Goal: Task Accomplishment & Management: Complete application form

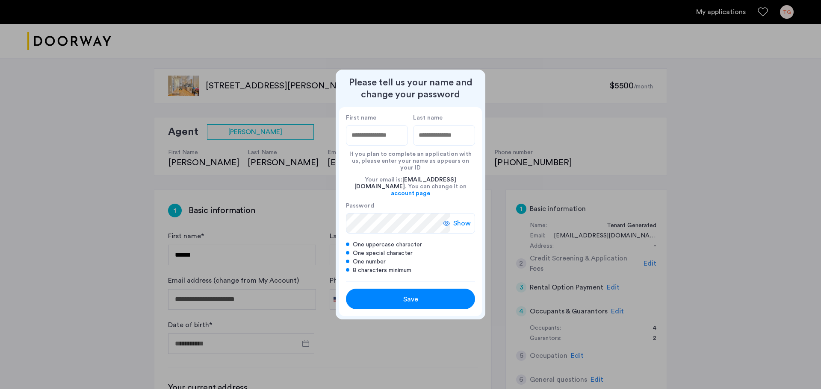
click at [371, 145] on input "First name" at bounding box center [377, 135] width 62 height 21
type input "*****"
click at [413, 294] on span "Save" at bounding box center [410, 299] width 15 height 10
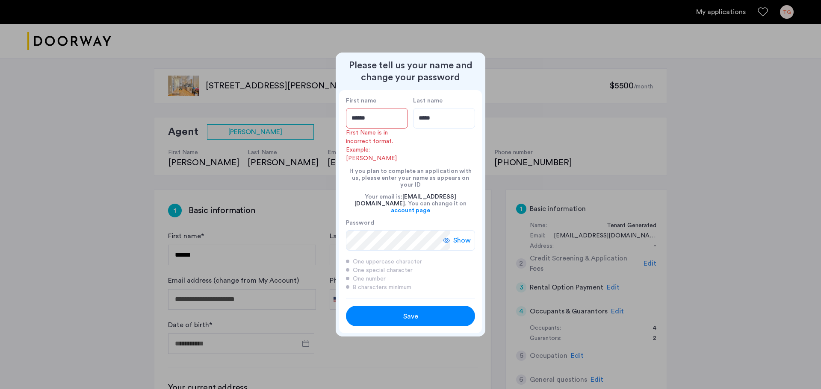
click at [373, 120] on input "*****" at bounding box center [377, 118] width 62 height 21
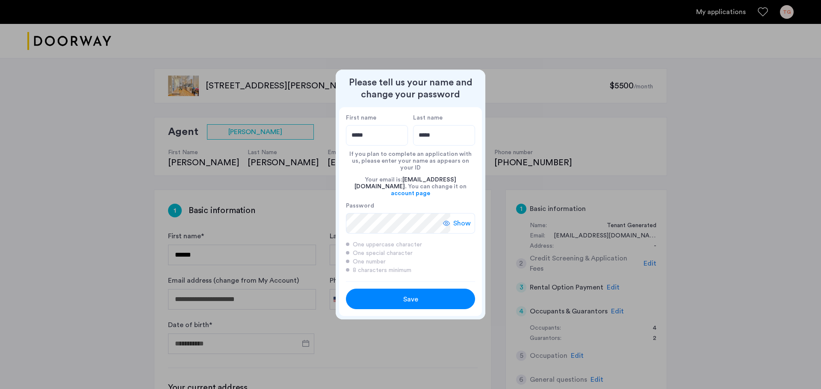
type input "*****"
click at [415, 294] on span "Save" at bounding box center [410, 299] width 15 height 10
type input "*****"
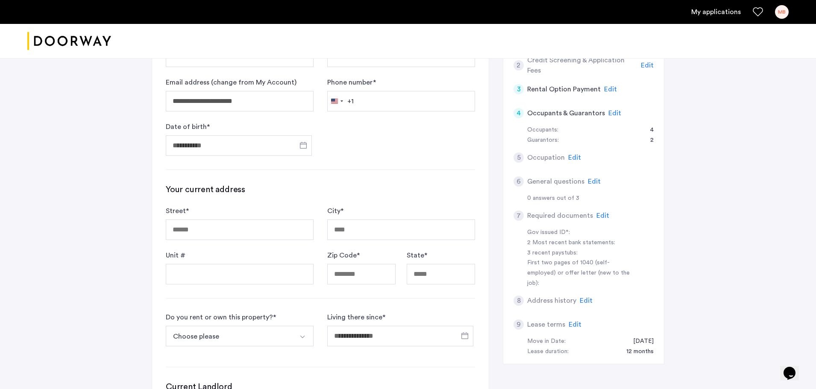
scroll to position [197, 0]
click at [215, 229] on input "Street *" at bounding box center [240, 231] width 148 height 21
type input "**********"
type input "********"
type input "*****"
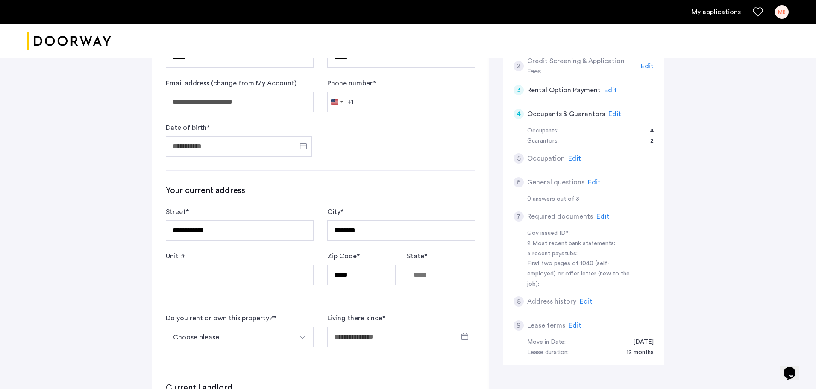
type input "**"
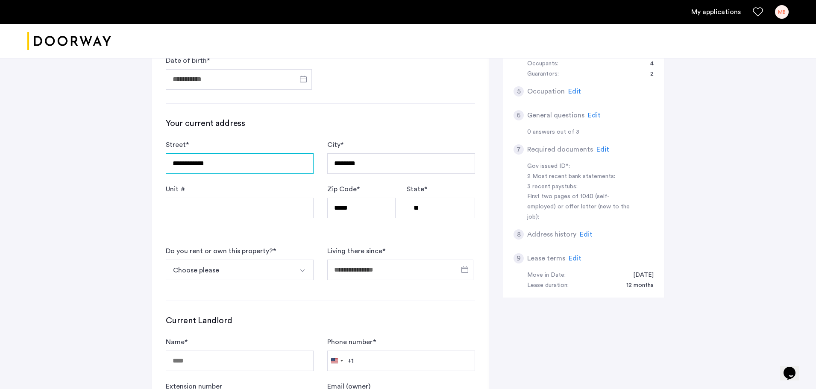
scroll to position [276, 0]
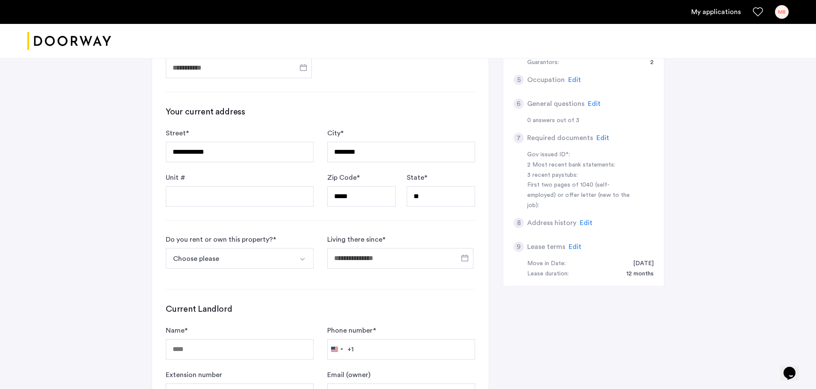
click at [300, 265] on button "Select option" at bounding box center [303, 258] width 21 height 21
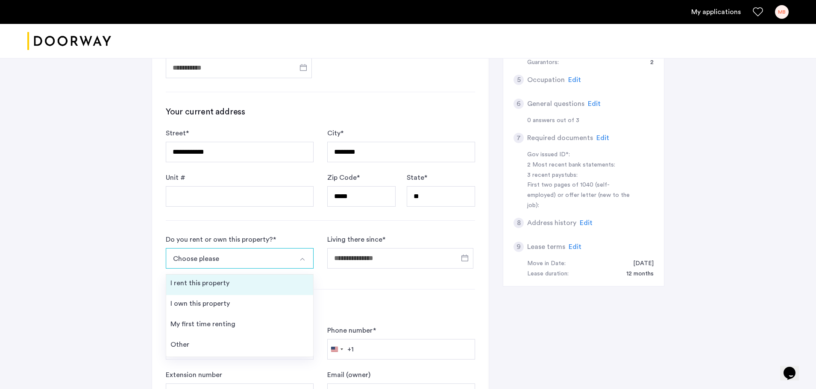
click at [225, 291] on li "I rent this property" at bounding box center [239, 285] width 147 height 21
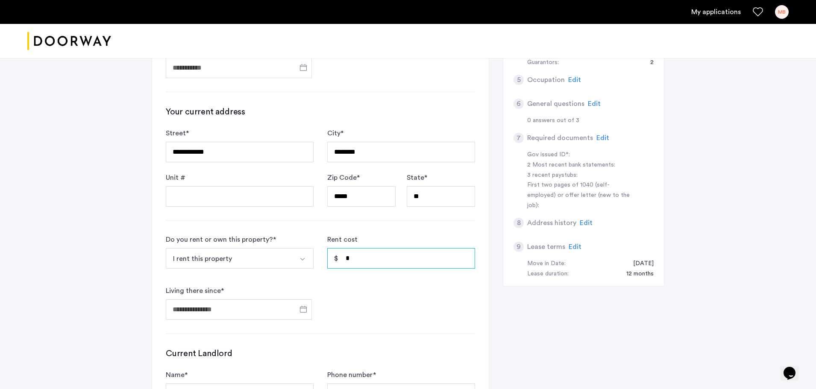
click at [358, 262] on input "*" at bounding box center [401, 258] width 148 height 21
type input "*****"
click at [291, 314] on input "Living there since *" at bounding box center [239, 310] width 146 height 21
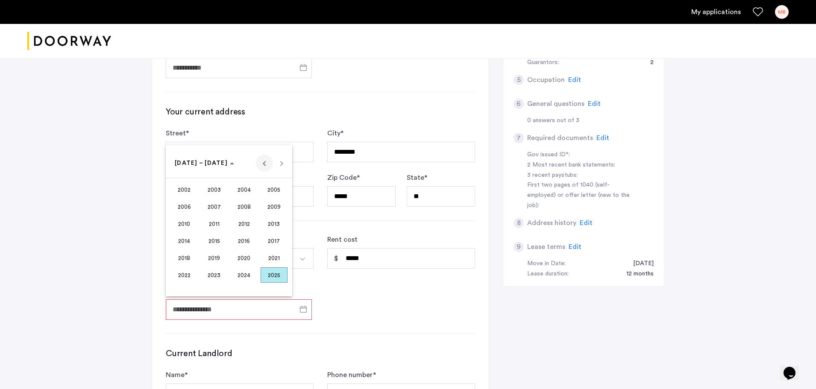
click at [264, 163] on span "Previous 24 years" at bounding box center [264, 163] width 17 height 17
click at [245, 275] on span "2000" at bounding box center [244, 275] width 27 height 15
click at [184, 242] on span "SEP" at bounding box center [184, 240] width 27 height 15
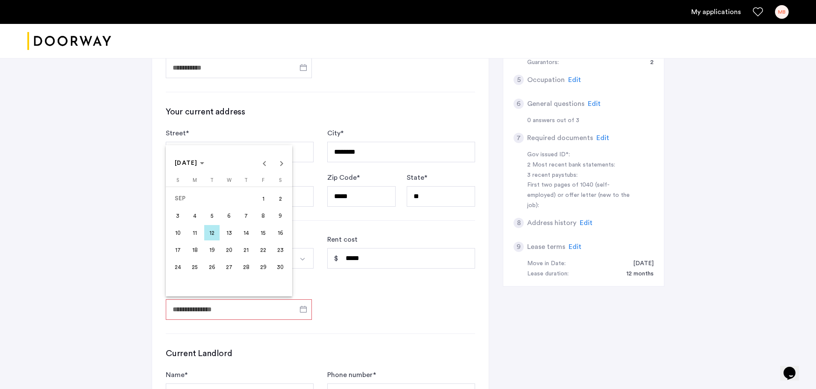
click at [262, 196] on span "1" at bounding box center [263, 198] width 15 height 15
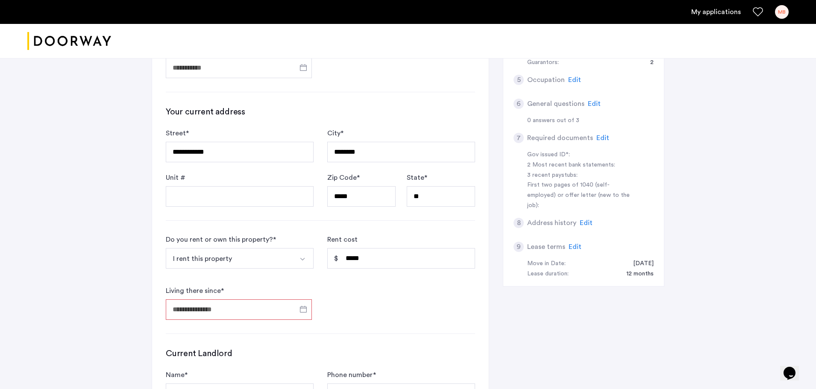
type input "**********"
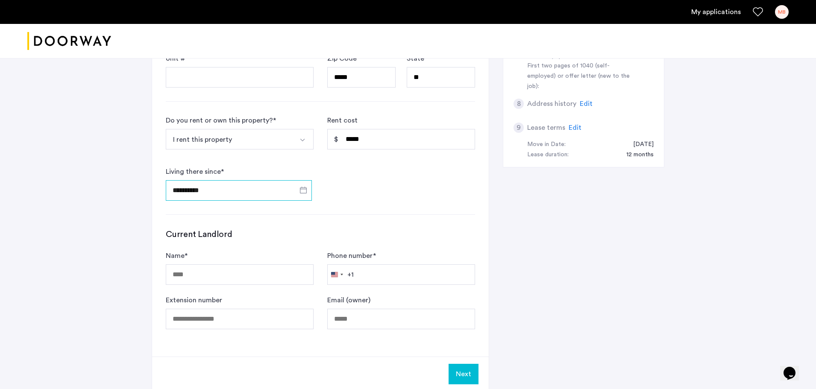
scroll to position [396, 0]
click at [226, 276] on input "Name *" at bounding box center [240, 274] width 148 height 21
type input "**********"
click at [373, 276] on input "Phone number *" at bounding box center [401, 274] width 148 height 21
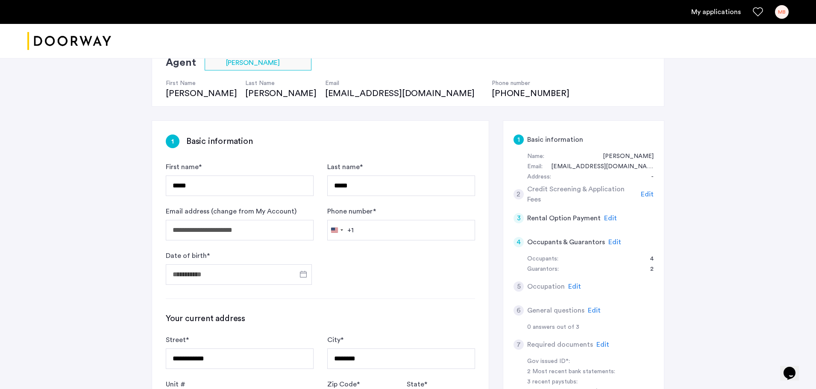
scroll to position [0, 0]
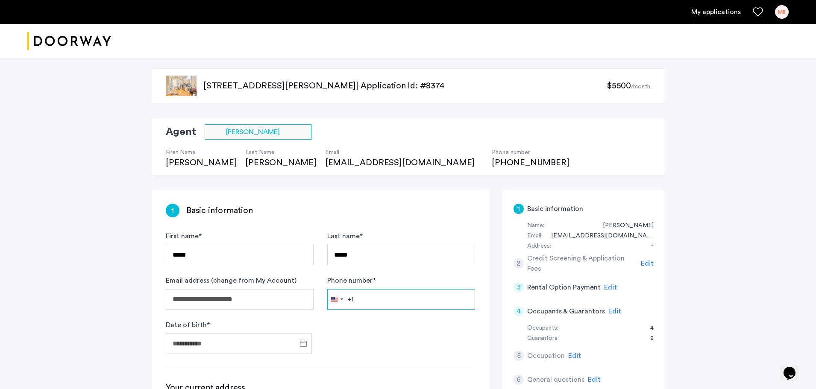
click at [361, 300] on input "Phone number *" at bounding box center [401, 299] width 148 height 21
click at [367, 302] on input "**********" at bounding box center [401, 299] width 148 height 21
click at [368, 302] on input "**********" at bounding box center [401, 299] width 148 height 21
type input "**********"
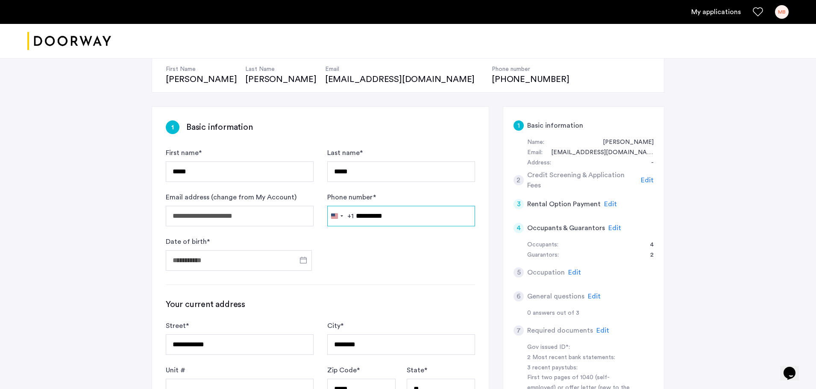
scroll to position [103, 0]
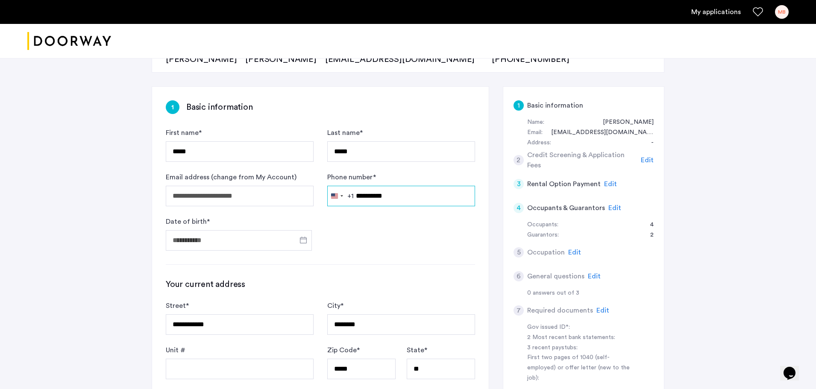
click at [296, 198] on form "**********" at bounding box center [320, 189] width 309 height 123
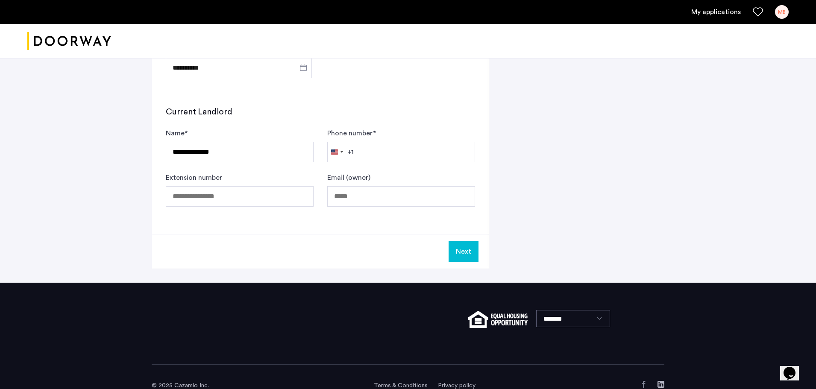
scroll to position [516, 0]
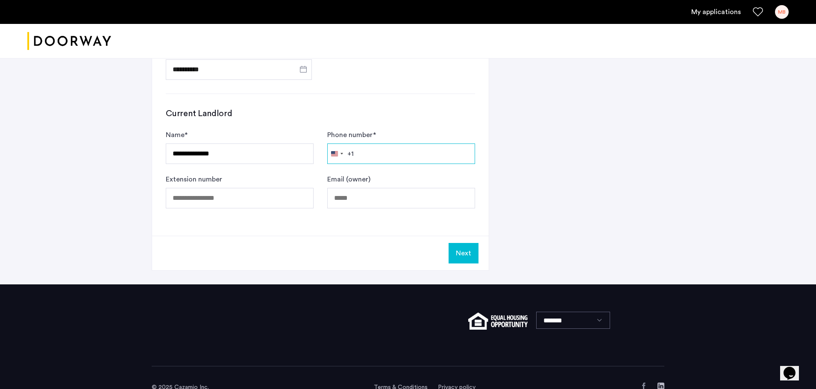
paste input "**********"
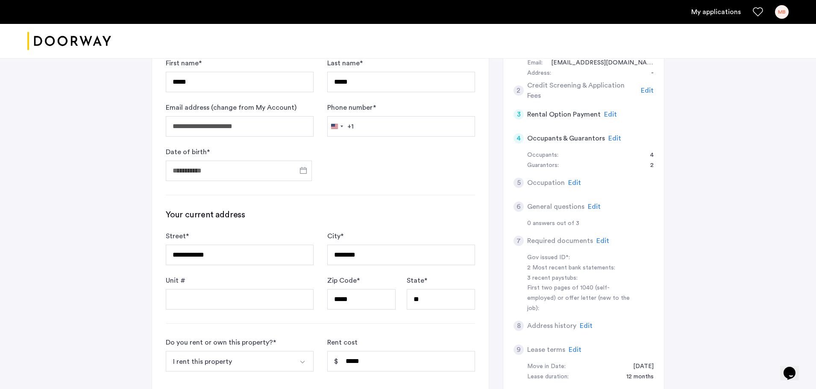
scroll to position [174, 0]
type input "**********"
click at [374, 127] on input "Phone number *" at bounding box center [401, 125] width 148 height 21
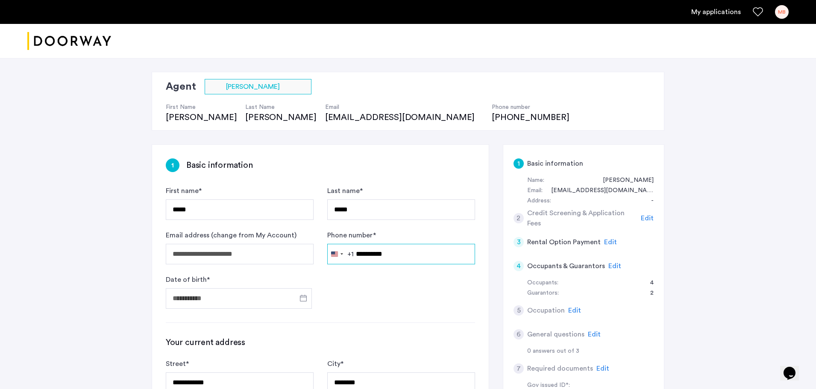
scroll to position [45, 0]
type input "**********"
click at [297, 298] on span "Open calendar" at bounding box center [303, 298] width 21 height 21
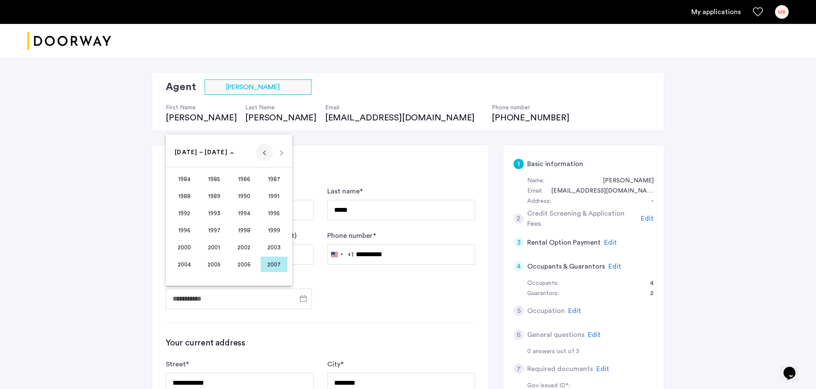
click at [265, 156] on span "Previous 24 years" at bounding box center [264, 152] width 17 height 17
click at [215, 219] on span "1969" at bounding box center [214, 213] width 27 height 15
click at [270, 215] on span "AUG" at bounding box center [274, 213] width 27 height 15
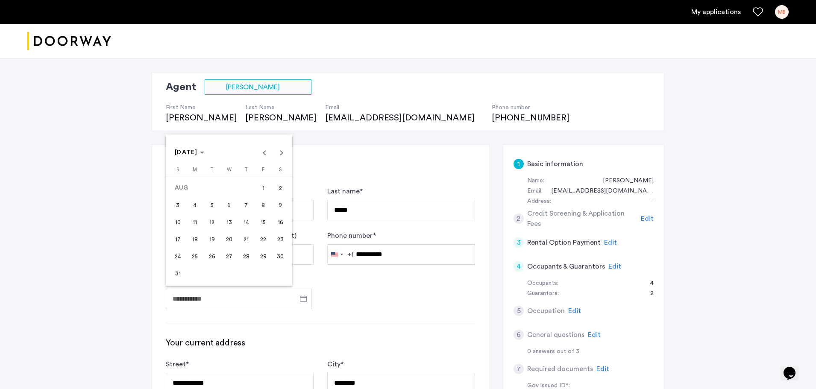
click at [214, 205] on span "5" at bounding box center [211, 204] width 15 height 15
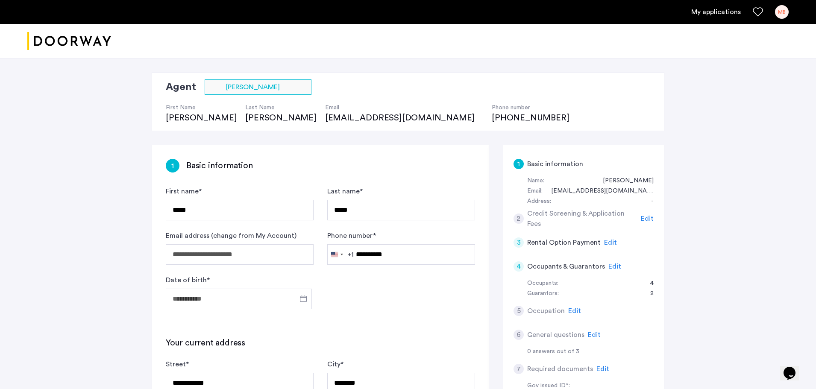
type input "**********"
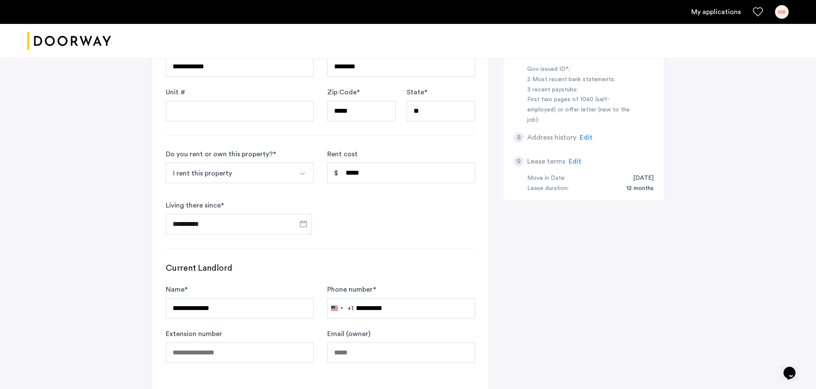
scroll to position [536, 0]
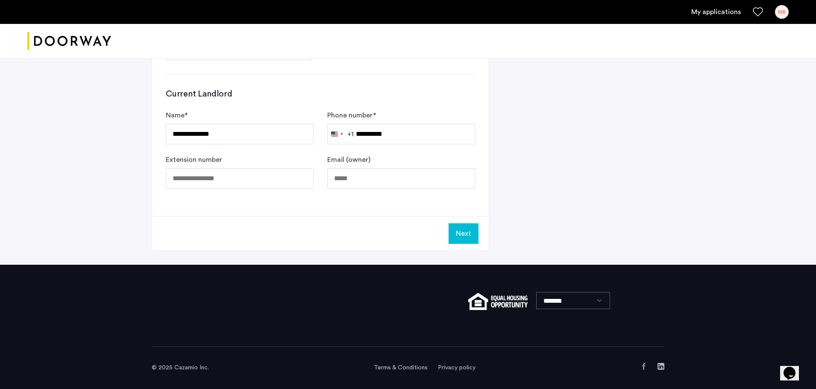
click at [463, 236] on button "Next" at bounding box center [464, 234] width 30 height 21
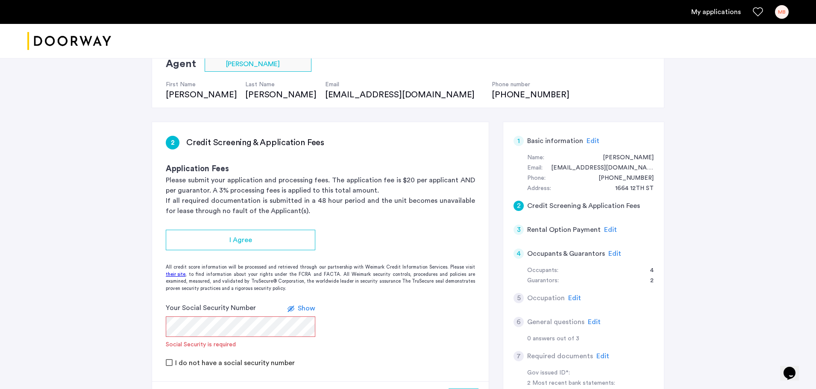
scroll to position [68, 0]
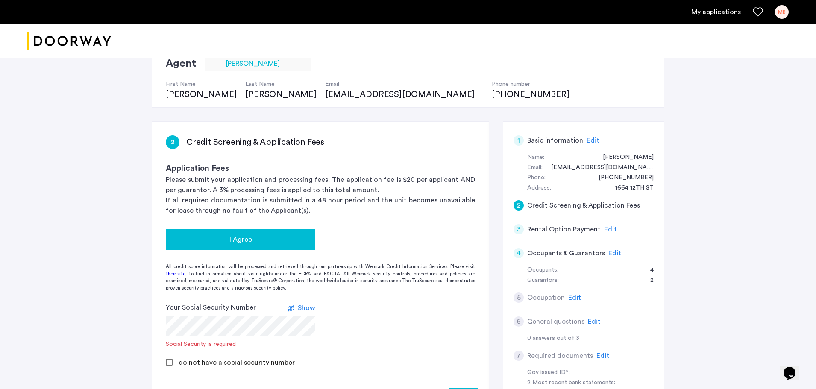
click at [232, 238] on span "I Agree" at bounding box center [240, 240] width 23 height 10
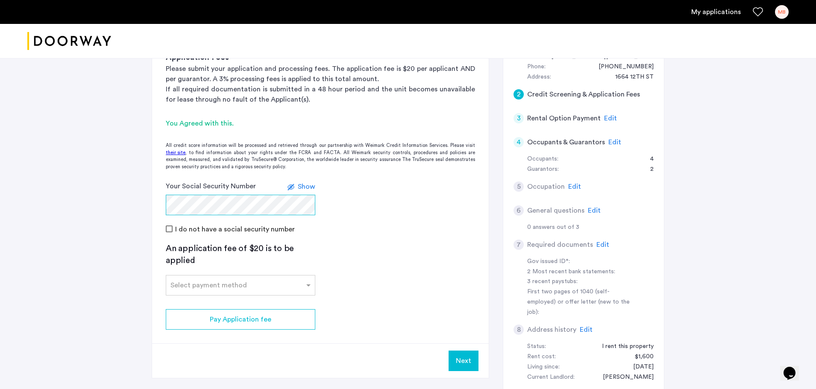
scroll to position [180, 0]
click at [294, 290] on div "Select payment method" at bounding box center [235, 285] width 138 height 10
click at [272, 304] on div "Credit Card" at bounding box center [240, 303] width 149 height 17
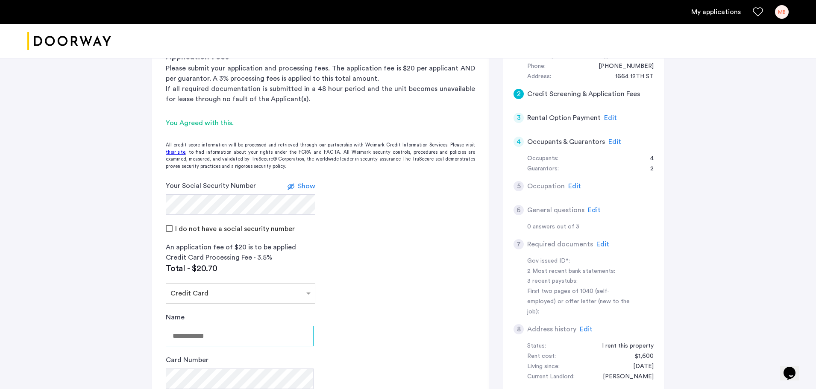
click at [263, 344] on input "Name" at bounding box center [240, 336] width 148 height 21
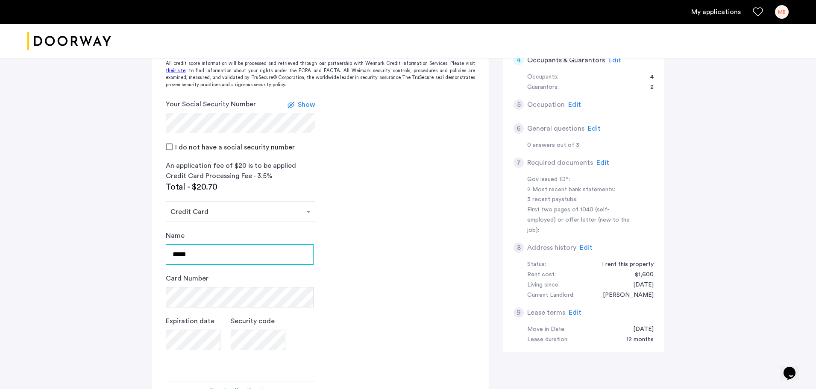
scroll to position [262, 0]
type input "**********"
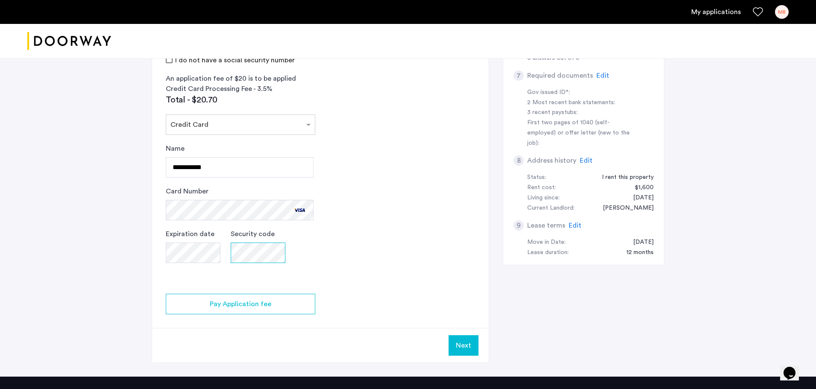
scroll to position [348, 0]
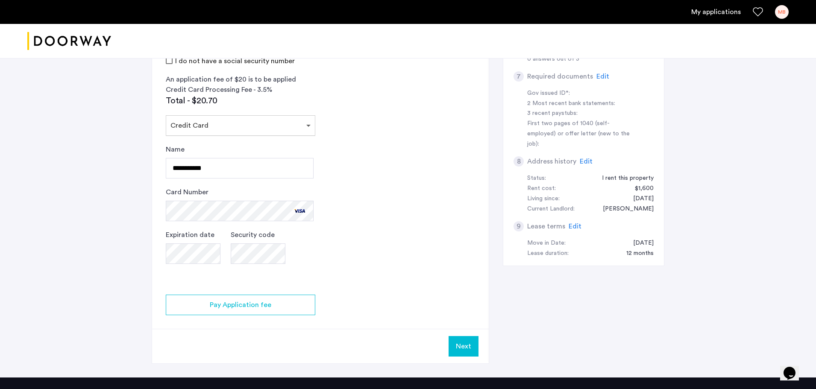
click at [306, 129] on span at bounding box center [309, 126] width 11 height 10
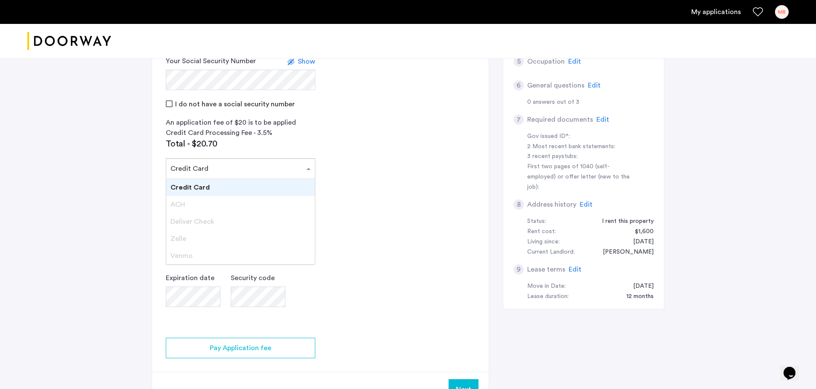
scroll to position [304, 0]
click at [305, 171] on span at bounding box center [309, 169] width 11 height 10
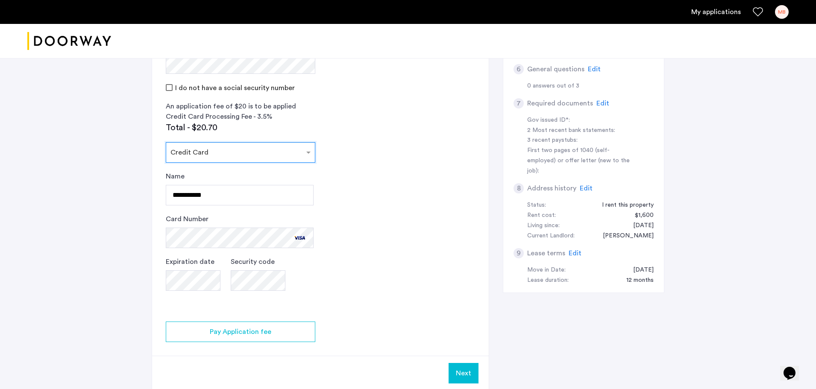
scroll to position [321, 0]
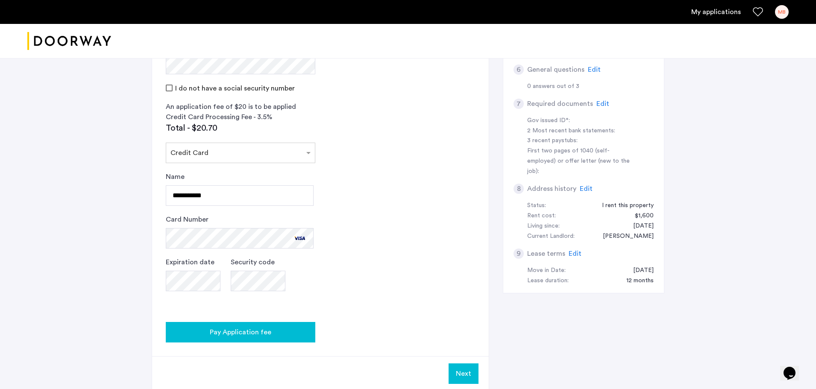
click at [244, 336] on span "Pay Application fee" at bounding box center [241, 332] width 62 height 10
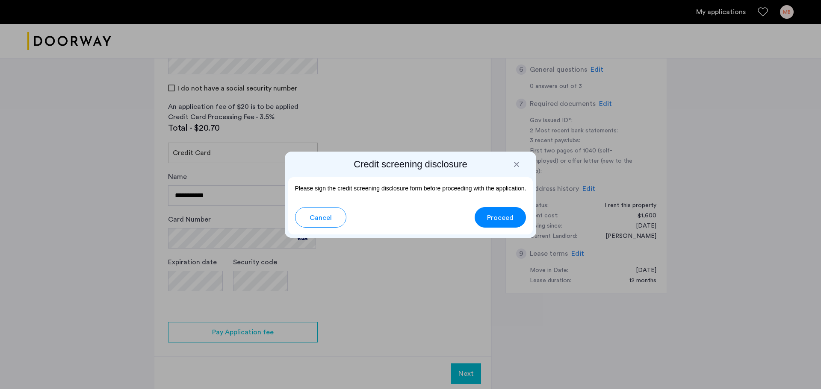
click at [330, 220] on span "Cancel" at bounding box center [320, 218] width 22 height 10
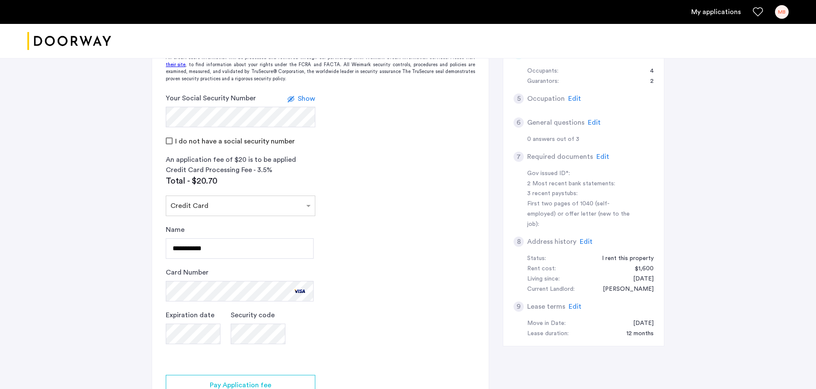
scroll to position [430, 0]
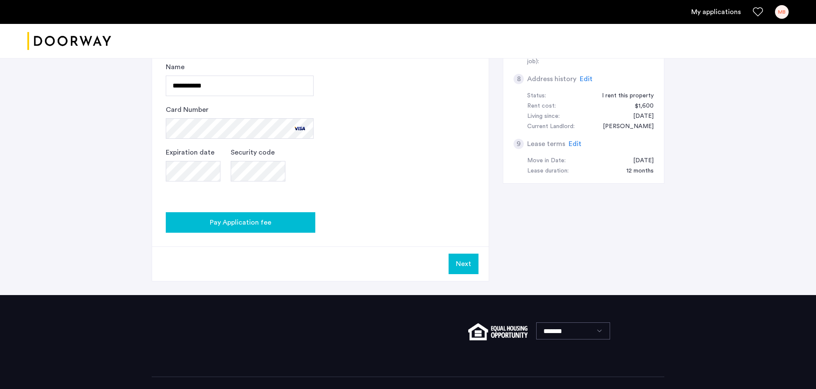
click at [236, 224] on span "Pay Application fee" at bounding box center [241, 223] width 62 height 10
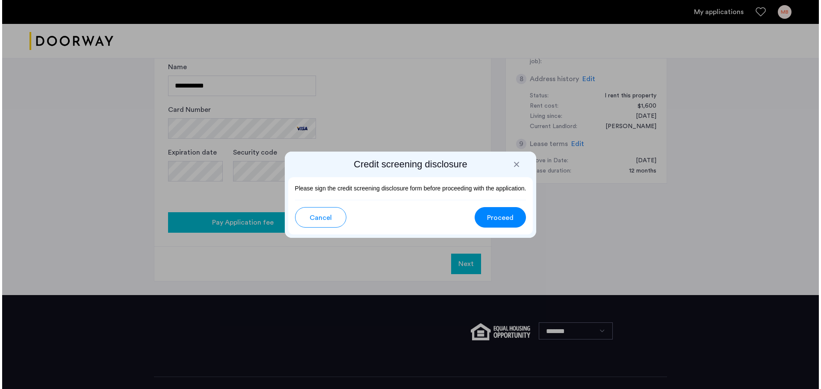
scroll to position [0, 0]
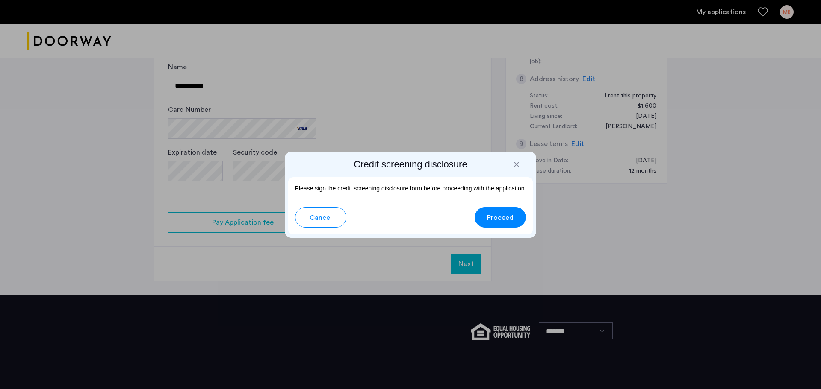
click at [498, 222] on span "Proceed" at bounding box center [500, 218] width 26 height 10
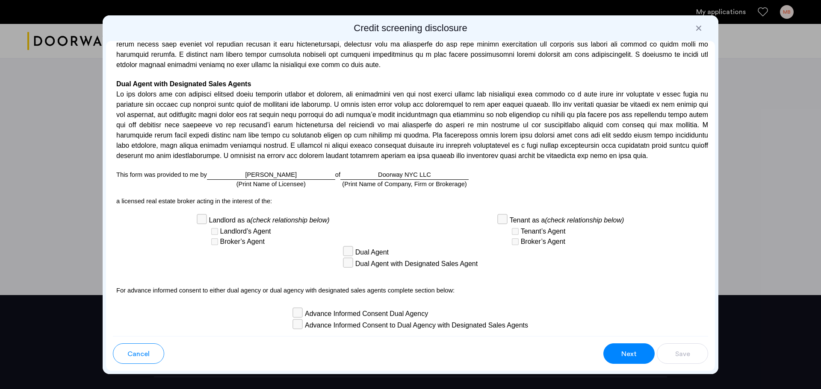
scroll to position [2152, 0]
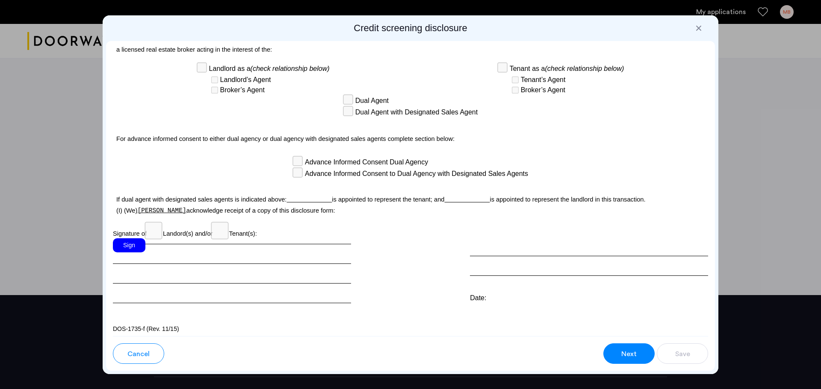
click at [154, 250] on div "Sign" at bounding box center [232, 270] width 238 height 65
click at [131, 241] on div "Sign" at bounding box center [129, 245] width 32 height 14
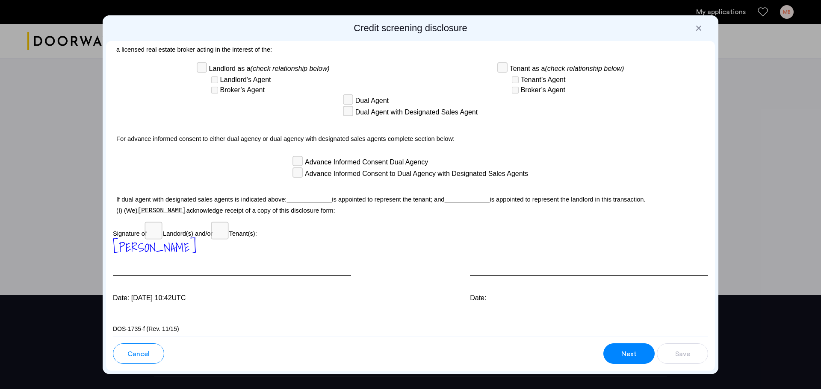
click at [147, 350] on span "Cancel" at bounding box center [138, 354] width 22 height 10
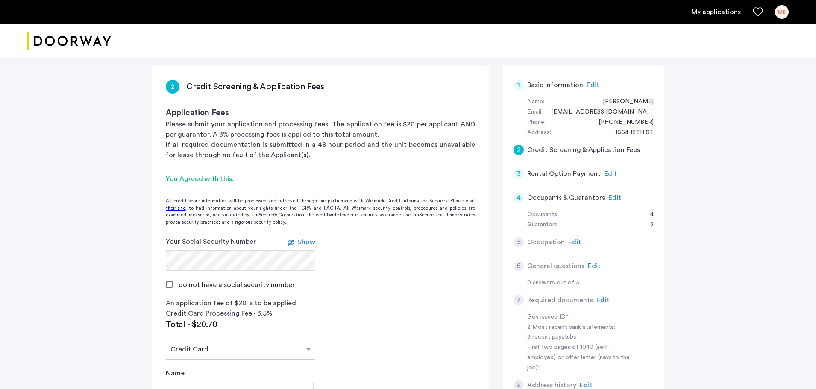
scroll to position [124, 0]
click at [615, 198] on span "Edit" at bounding box center [615, 198] width 13 height 7
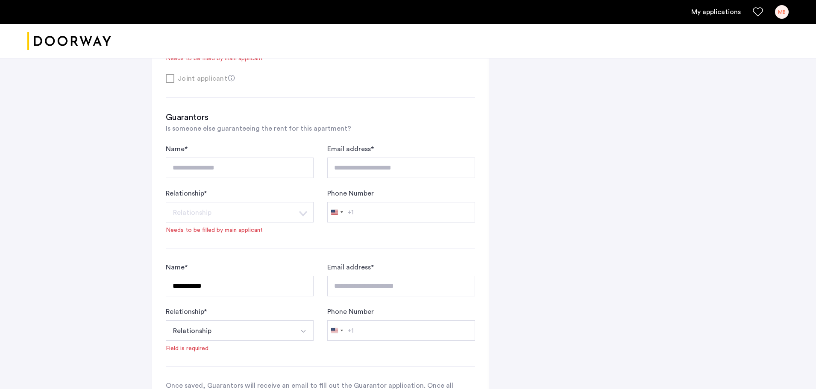
scroll to position [709, 0]
click at [268, 333] on button "Relationship" at bounding box center [230, 331] width 128 height 21
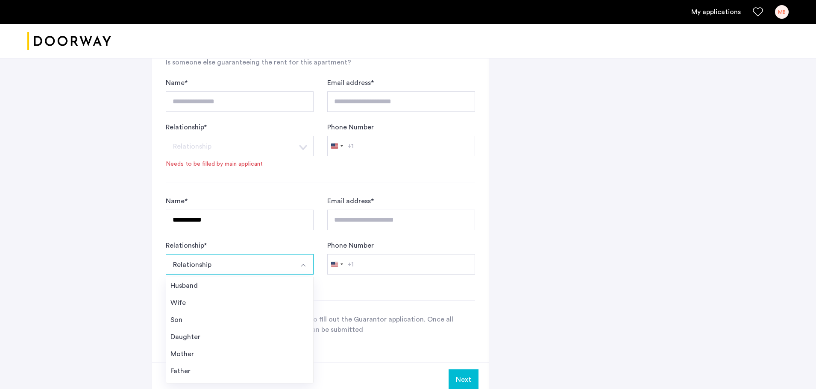
scroll to position [778, 0]
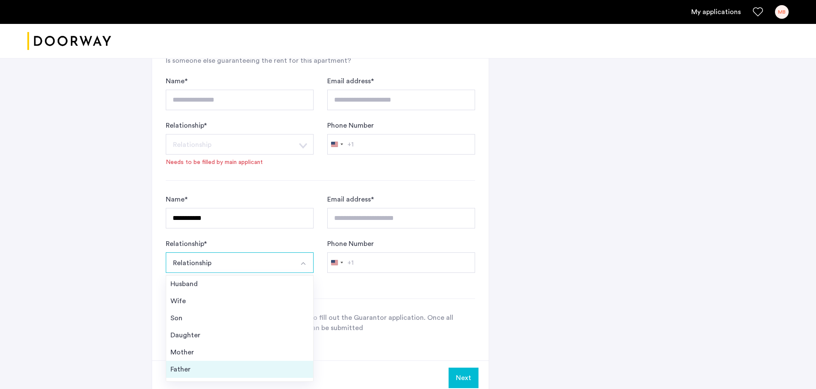
click at [219, 366] on div "Father" at bounding box center [240, 370] width 138 height 10
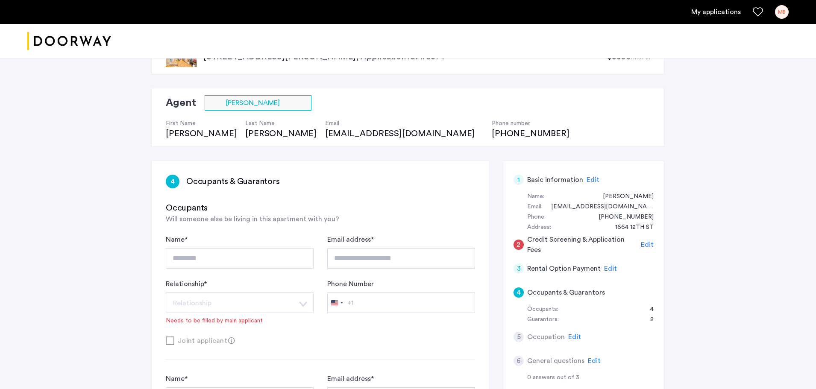
scroll to position [0, 0]
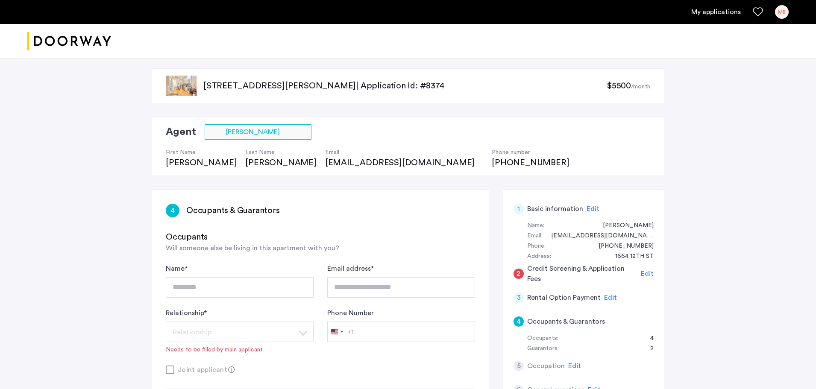
click at [588, 209] on span "Edit" at bounding box center [593, 209] width 13 height 7
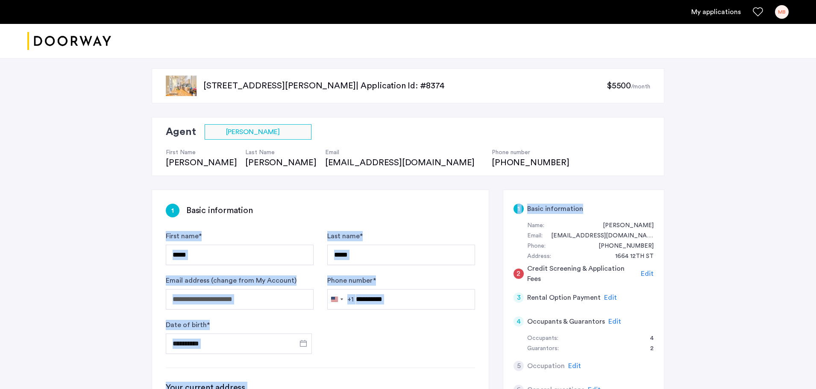
drag, startPoint x: 588, startPoint y: 209, endPoint x: 309, endPoint y: 223, distance: 279.4
click at [214, 260] on input "*****" at bounding box center [240, 255] width 148 height 21
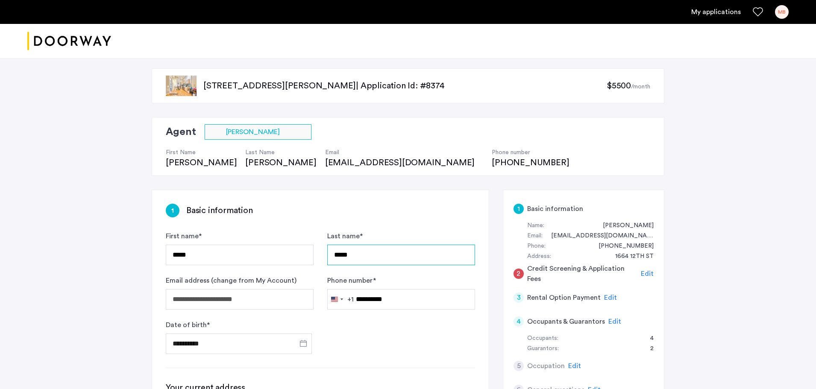
drag, startPoint x: 363, startPoint y: 260, endPoint x: 254, endPoint y: 267, distance: 109.2
click at [254, 267] on form "**********" at bounding box center [320, 292] width 309 height 123
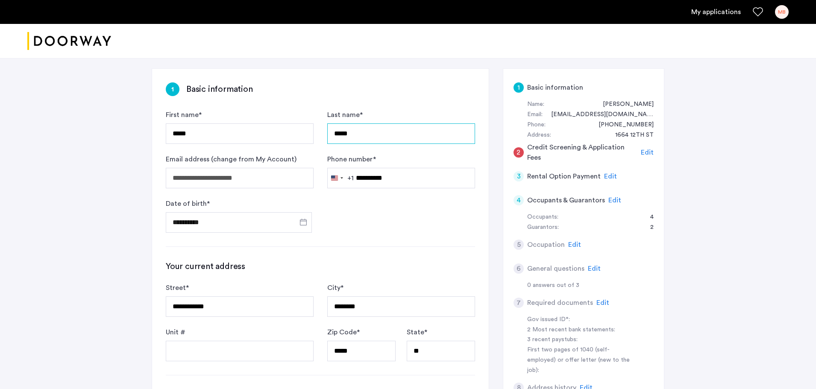
scroll to position [120, 0]
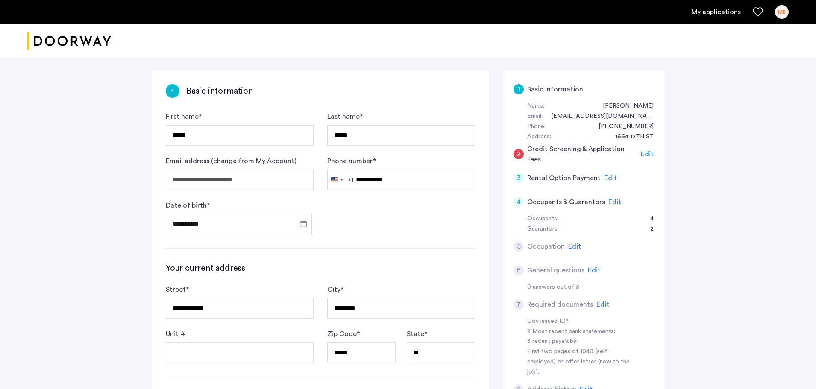
click at [609, 203] on span "Edit" at bounding box center [615, 202] width 13 height 7
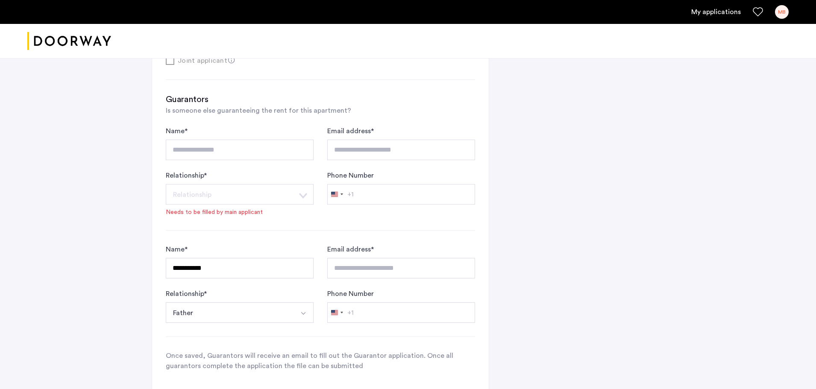
scroll to position [724, 0]
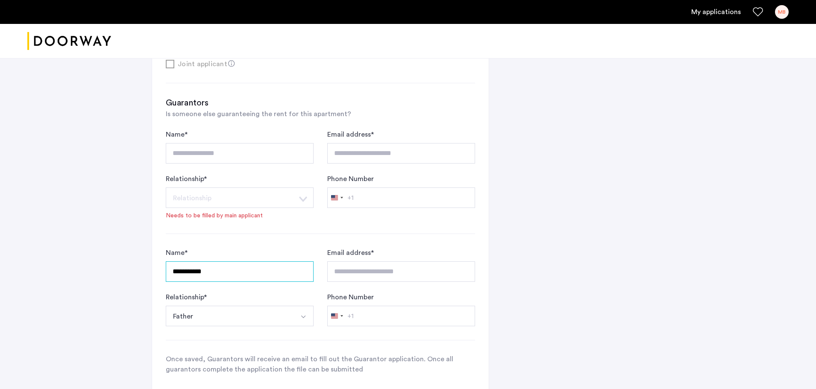
click at [362, 274] on form "**********" at bounding box center [320, 287] width 309 height 79
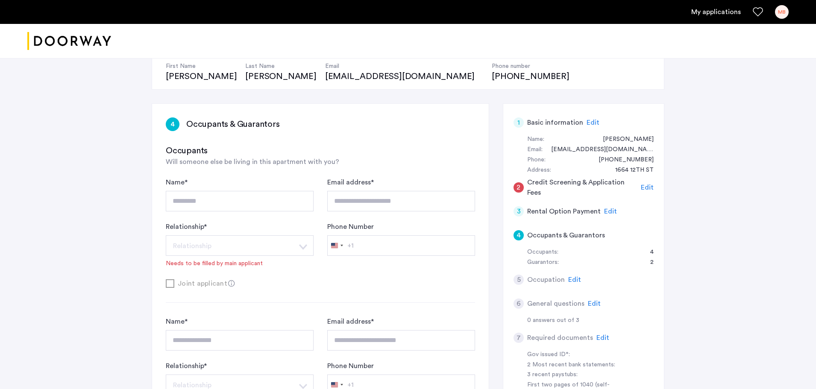
scroll to position [86, 0]
click at [647, 189] on span "Edit" at bounding box center [647, 188] width 13 height 7
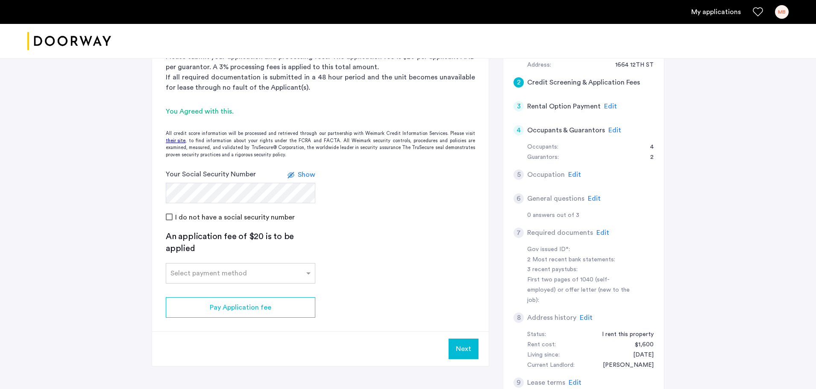
scroll to position [192, 0]
click at [278, 278] on div "Select payment method" at bounding box center [235, 273] width 138 height 10
click at [277, 289] on div "Credit Card" at bounding box center [240, 291] width 149 height 17
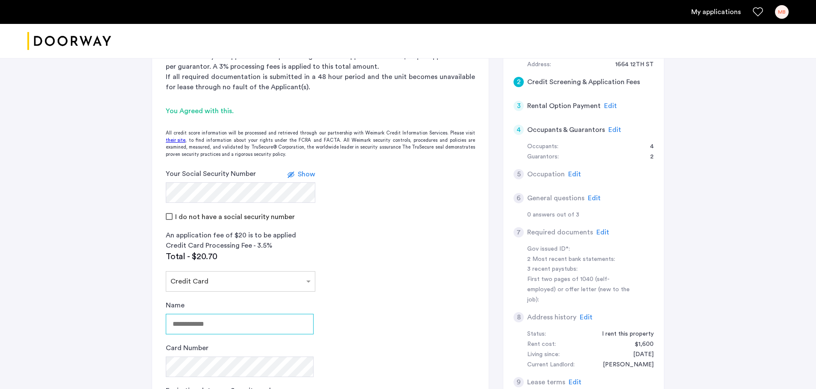
click at [274, 324] on input "Name" at bounding box center [240, 324] width 148 height 21
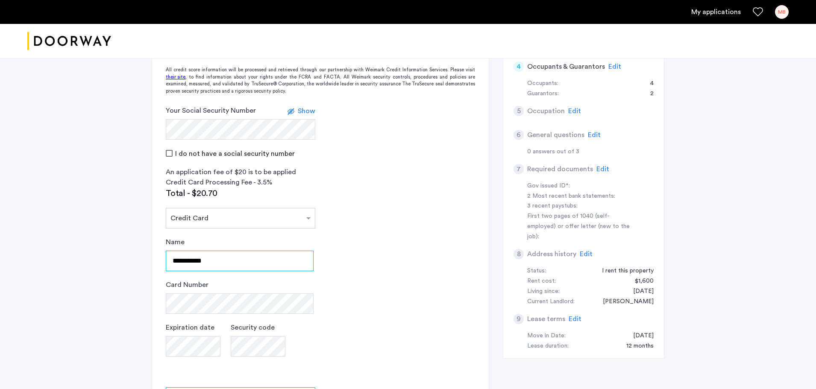
scroll to position [255, 0]
type input "**********"
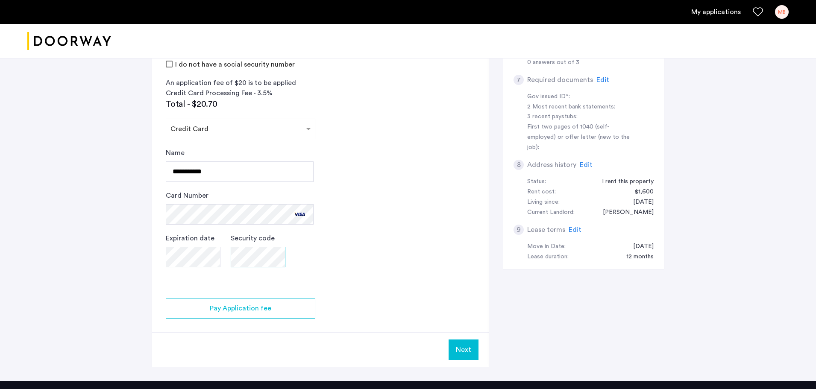
scroll to position [347, 0]
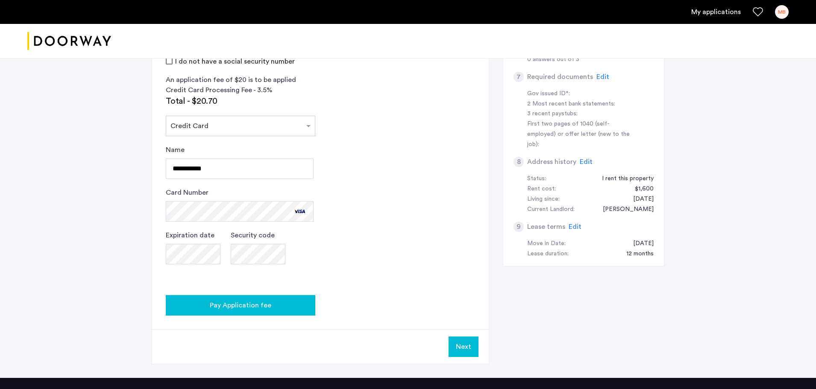
click at [239, 310] on span "Pay Application fee" at bounding box center [241, 305] width 62 height 10
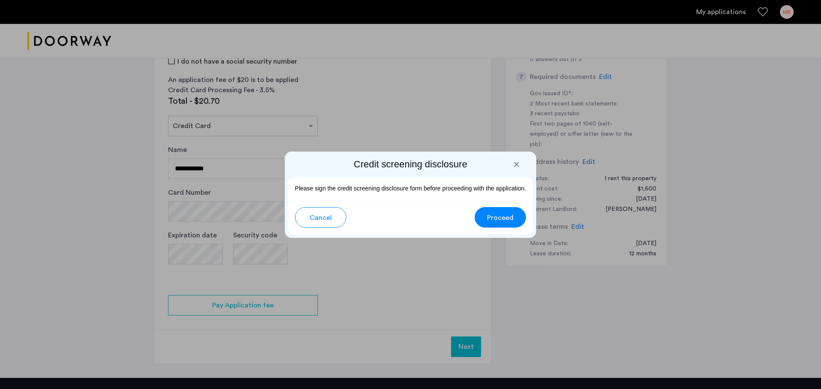
click at [497, 224] on button "Proceed" at bounding box center [499, 217] width 51 height 21
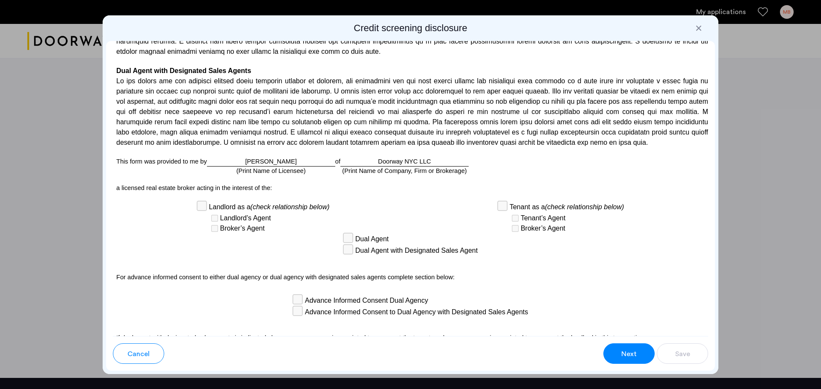
scroll to position [2152, 0]
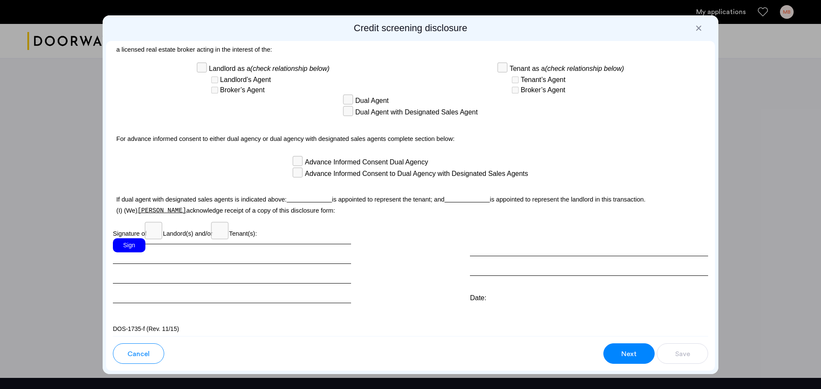
click at [131, 242] on div "Sign" at bounding box center [129, 245] width 32 height 14
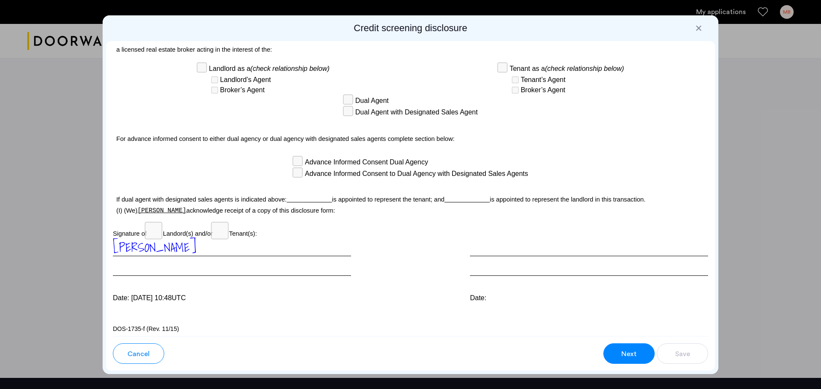
click at [494, 250] on div at bounding box center [589, 257] width 238 height 38
click at [490, 264] on div at bounding box center [589, 257] width 238 height 38
click at [507, 301] on div "Para información en español, visite [DOMAIN_NAME][URL] o escribe a la Consumer …" at bounding box center [410, 188] width 609 height 295
click at [616, 357] on button "Next" at bounding box center [628, 354] width 51 height 21
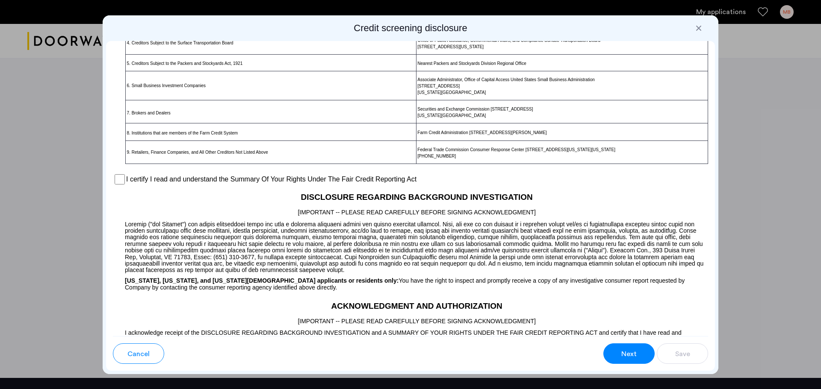
scroll to position [533, 0]
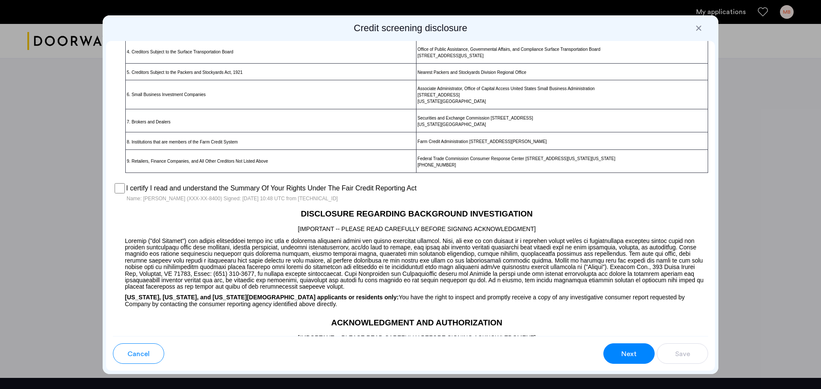
click at [628, 356] on span "Next" at bounding box center [628, 354] width 15 height 10
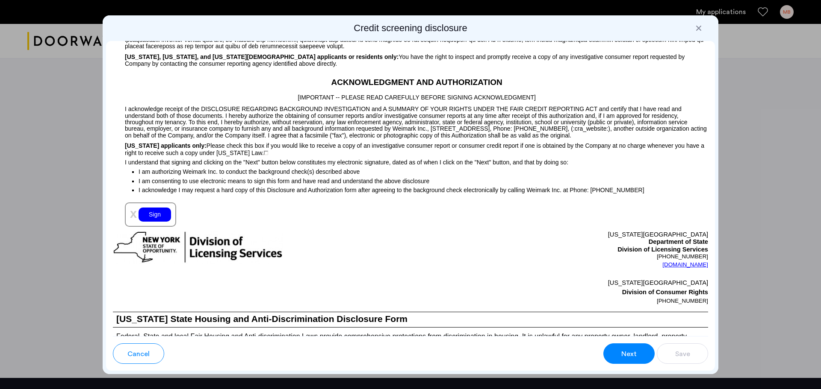
scroll to position [800, 0]
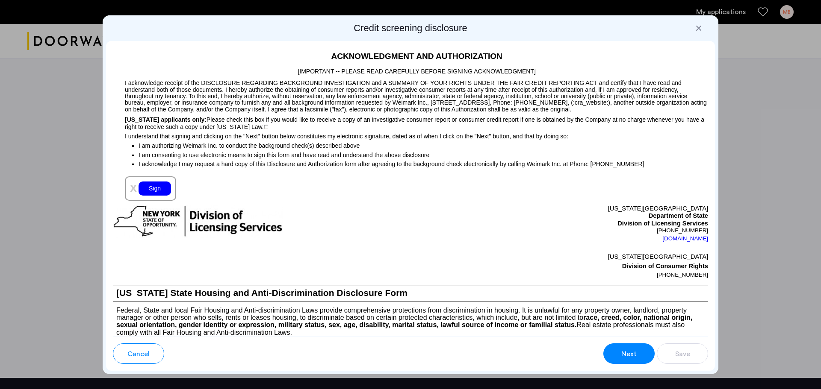
click at [152, 192] on div "Sign" at bounding box center [154, 189] width 32 height 14
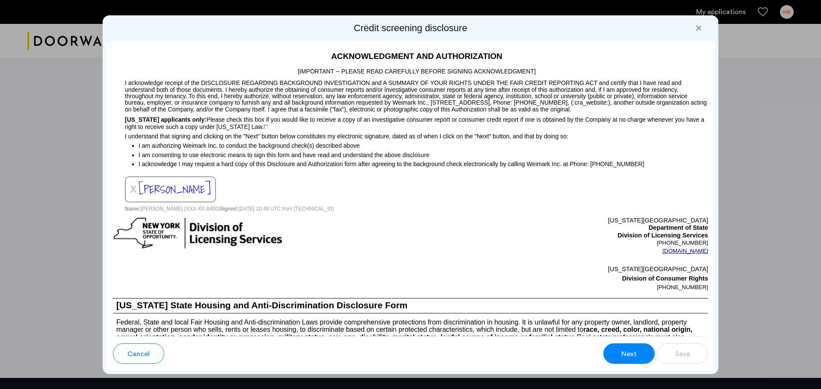
click at [624, 353] on span "Next" at bounding box center [628, 354] width 15 height 10
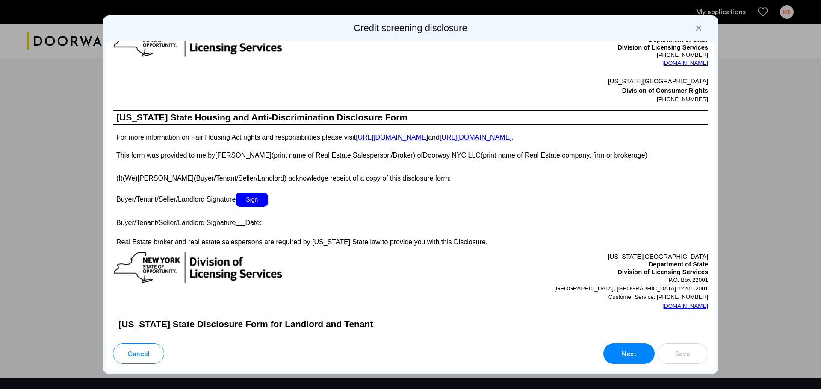
scroll to position [1359, 0]
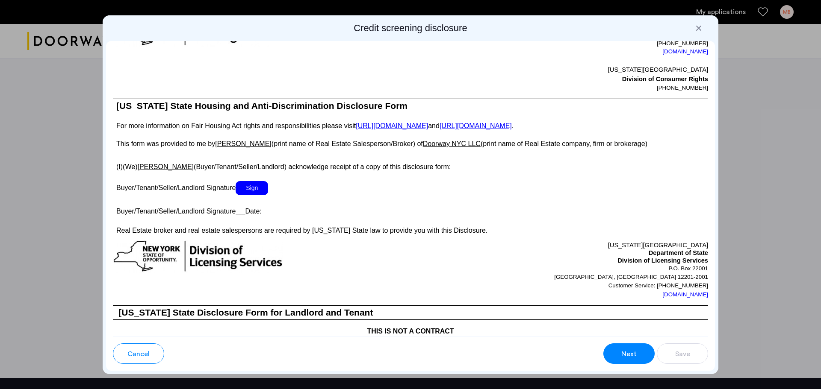
click at [260, 186] on span "Sign" at bounding box center [251, 188] width 32 height 14
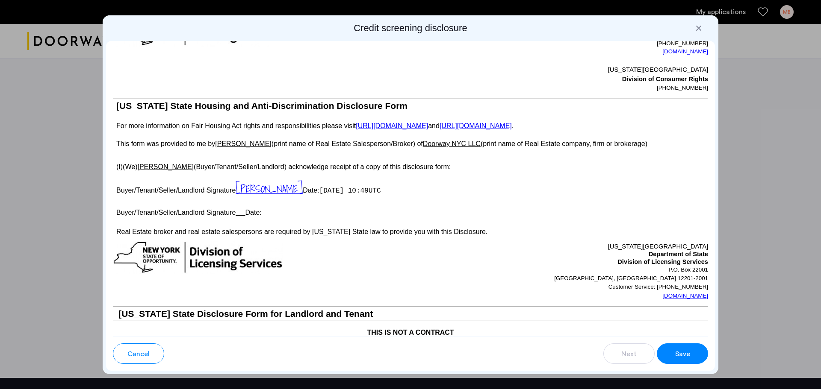
click at [675, 351] on span "Save" at bounding box center [682, 354] width 15 height 10
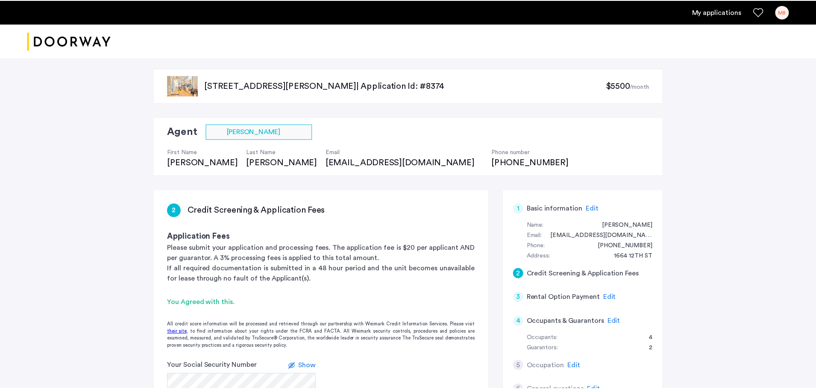
scroll to position [347, 0]
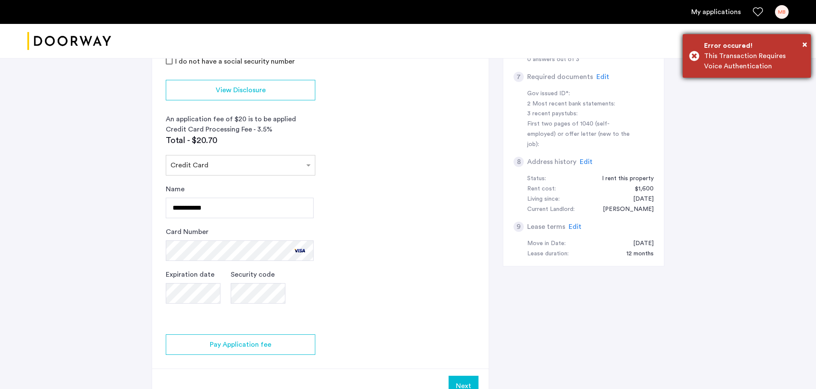
click at [718, 53] on div "This Transaction Requires Voice Authentication" at bounding box center [754, 61] width 100 height 21
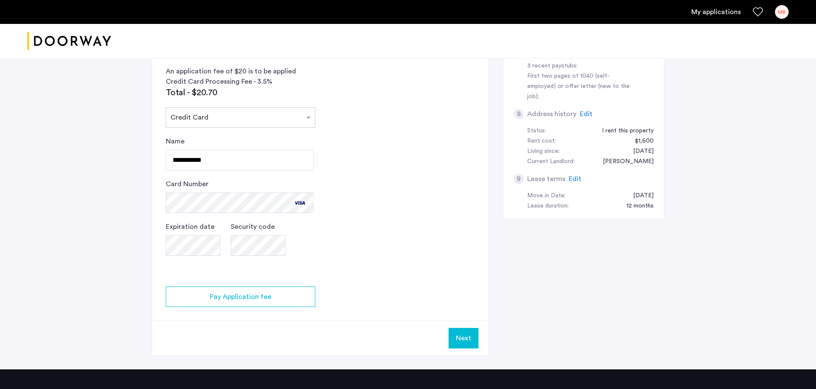
scroll to position [500, 0]
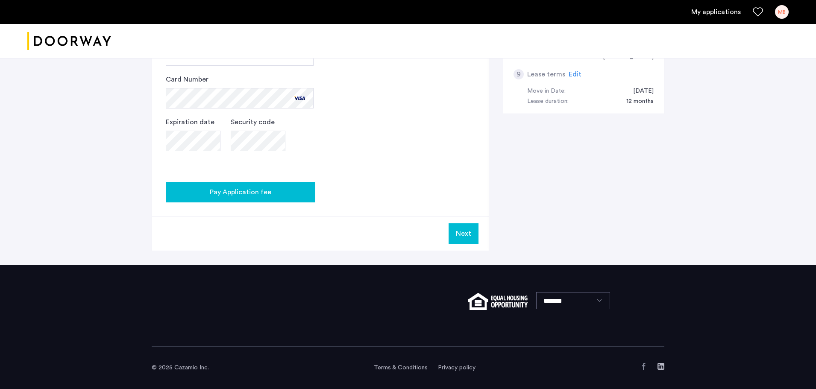
click at [232, 192] on span "Pay Application fee" at bounding box center [241, 192] width 62 height 10
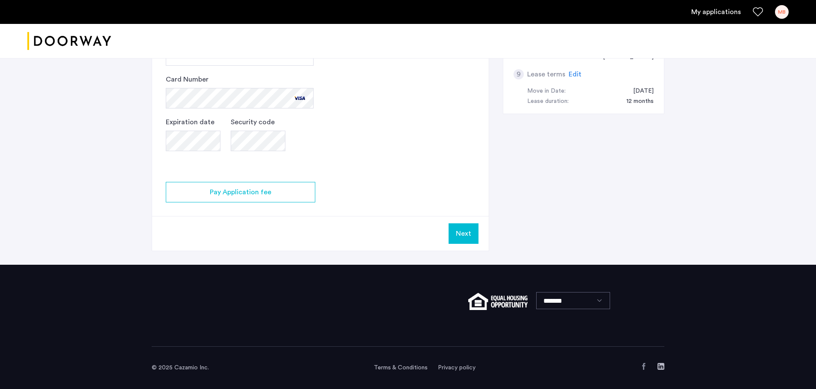
click at [466, 233] on button "Next" at bounding box center [464, 234] width 30 height 21
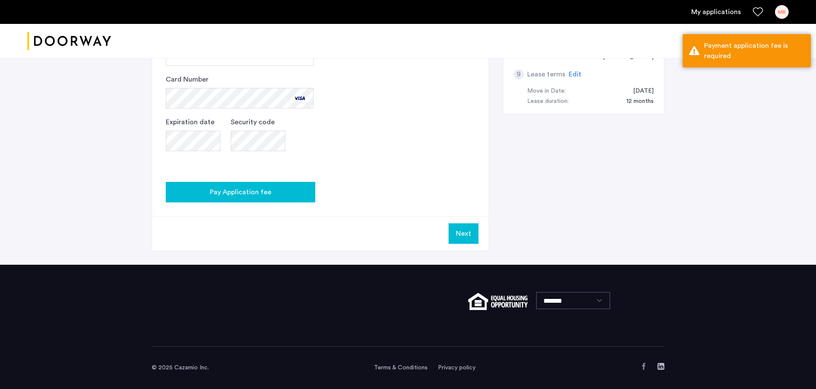
click at [288, 189] on div "Pay Application fee" at bounding box center [241, 192] width 136 height 10
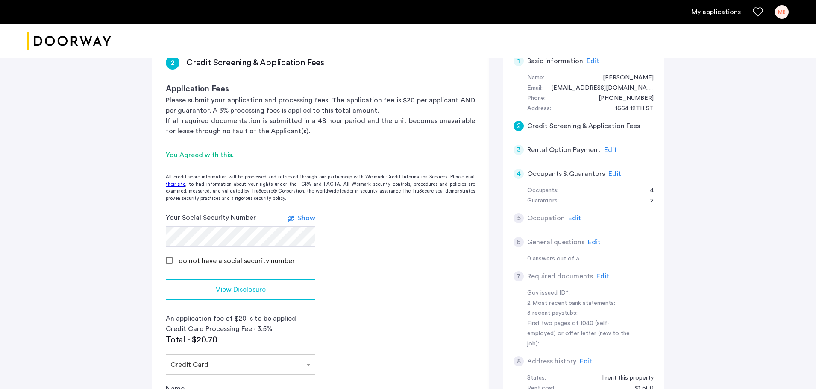
scroll to position [147, 0]
click at [612, 172] on span "Edit" at bounding box center [615, 174] width 13 height 7
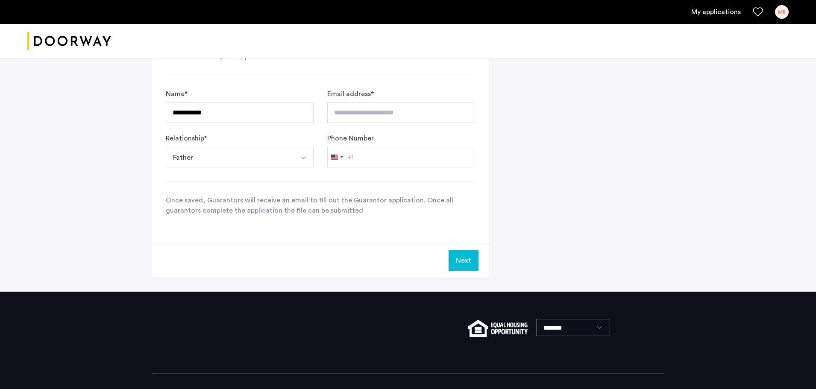
scroll to position [884, 0]
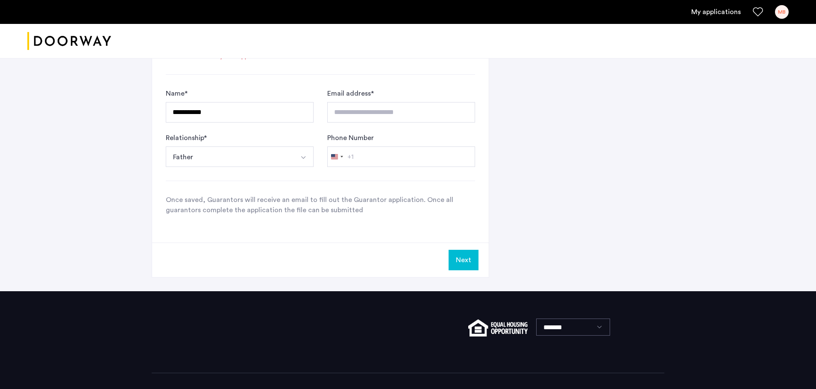
click at [466, 260] on button "Next" at bounding box center [464, 260] width 30 height 21
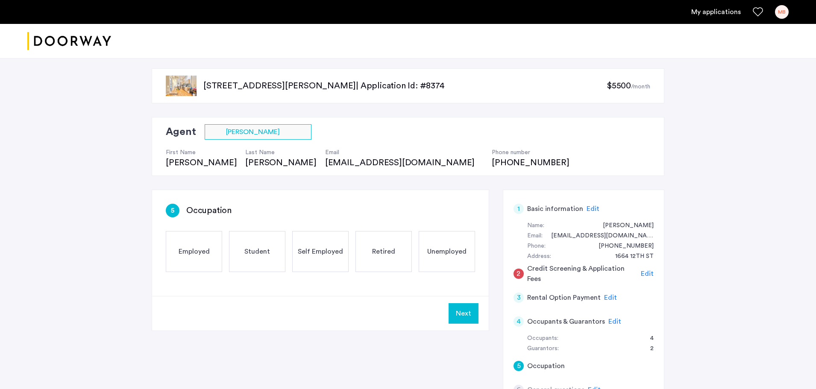
click at [194, 255] on span "Employed" at bounding box center [194, 252] width 31 height 10
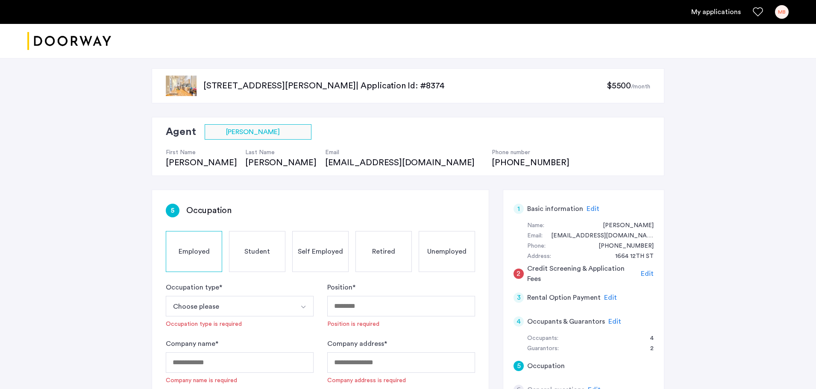
click at [279, 308] on button "Choose please" at bounding box center [230, 306] width 128 height 21
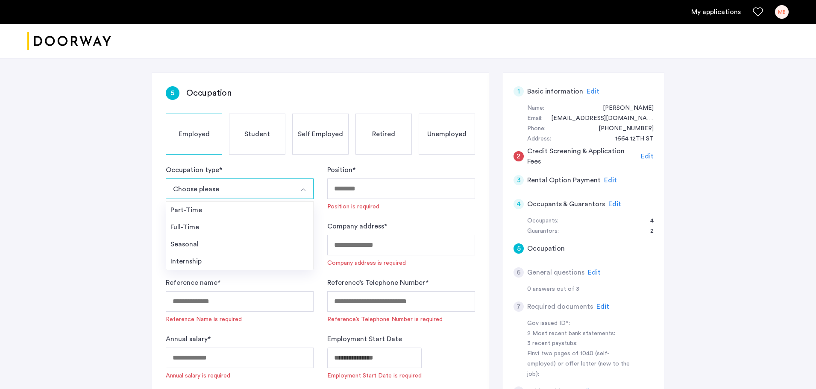
scroll to position [118, 0]
click at [194, 227] on div "Full-Time" at bounding box center [240, 227] width 138 height 10
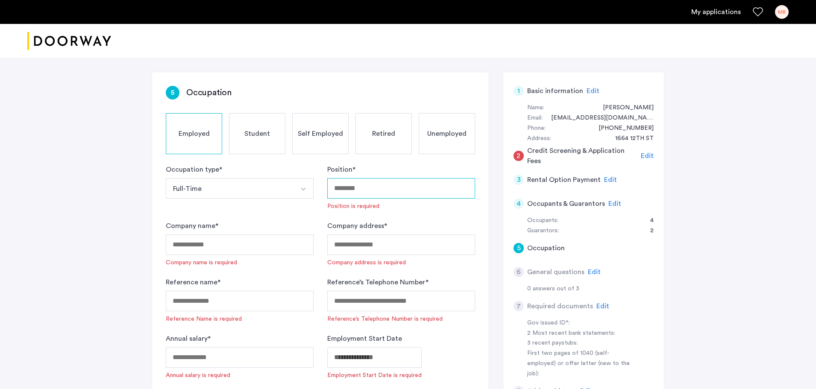
click at [356, 186] on input "Position *" at bounding box center [401, 188] width 148 height 21
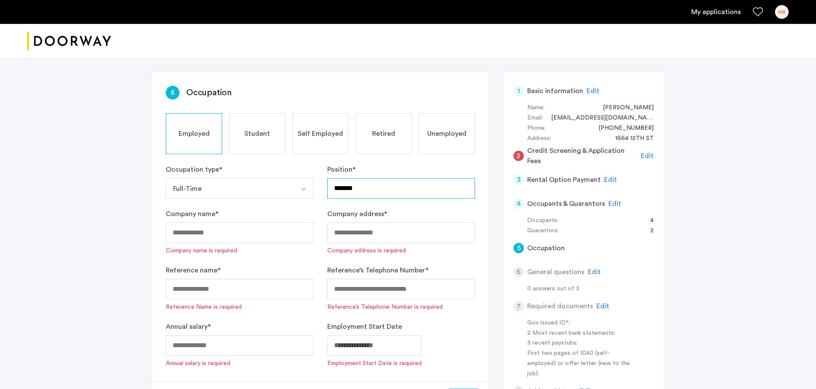
type input "*******"
click at [241, 235] on input "Company name *" at bounding box center [240, 233] width 148 height 21
type input "**********"
click at [335, 232] on input "Company address *" at bounding box center [401, 233] width 148 height 21
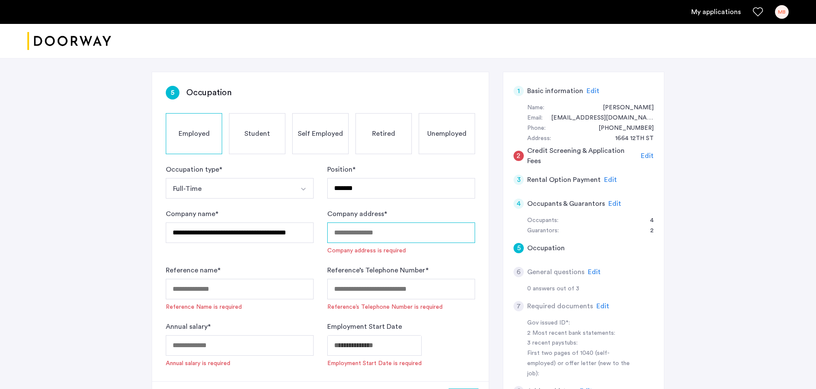
scroll to position [0, 0]
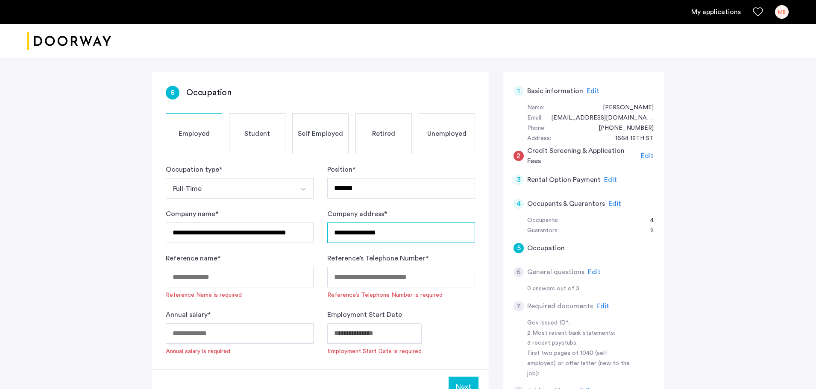
type input "**********"
click at [193, 279] on input "Reference name *" at bounding box center [240, 277] width 148 height 21
type input "**********"
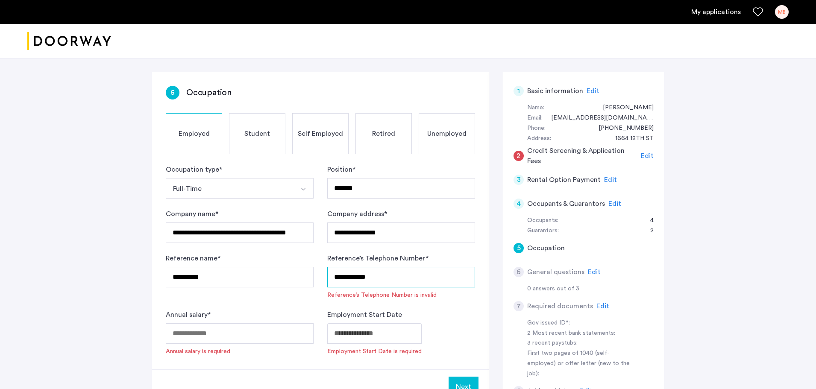
type input "**********"
click at [249, 338] on input "Annual salary *" at bounding box center [240, 334] width 148 height 21
type input "******"
click at [356, 271] on body "**********" at bounding box center [408, 76] width 816 height 389
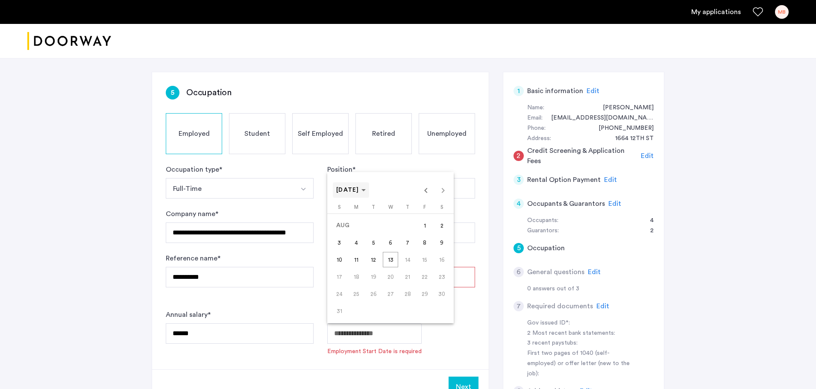
click at [366, 189] on icon "Choose month and year" at bounding box center [364, 190] width 4 height 2
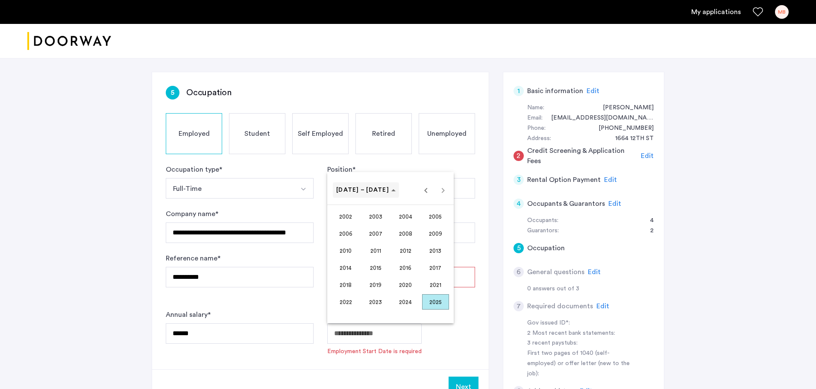
click at [374, 189] on span "[DATE] – [DATE]" at bounding box center [362, 190] width 53 height 6
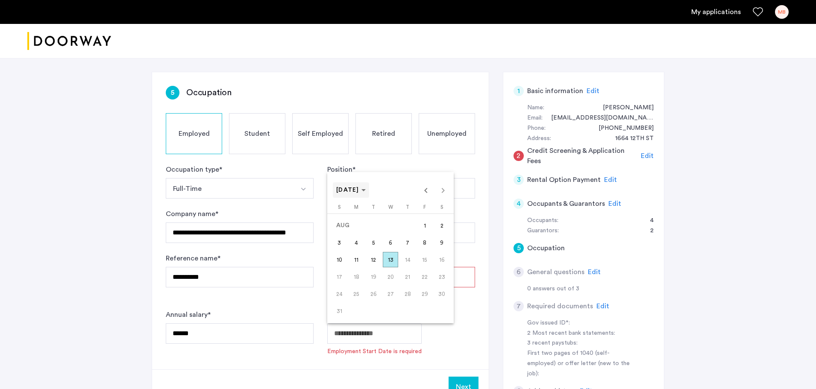
click at [366, 189] on icon "Choose month and year" at bounding box center [364, 190] width 4 height 2
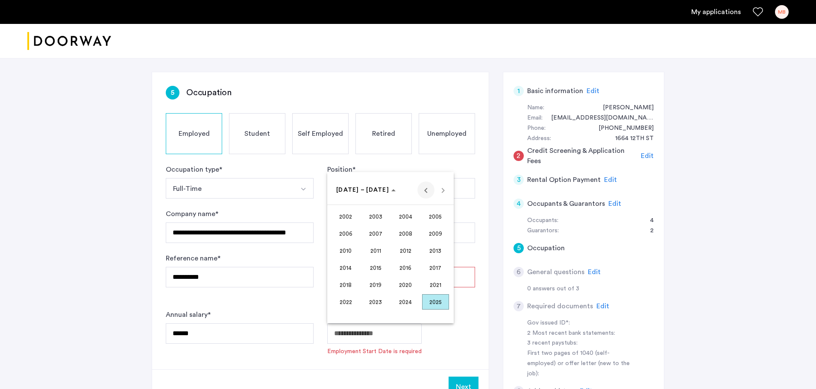
click at [425, 193] on span "Previous 24 years" at bounding box center [426, 190] width 17 height 17
click at [404, 303] on span "2000" at bounding box center [405, 301] width 27 height 15
click at [438, 249] on span "AUG" at bounding box center [435, 250] width 27 height 15
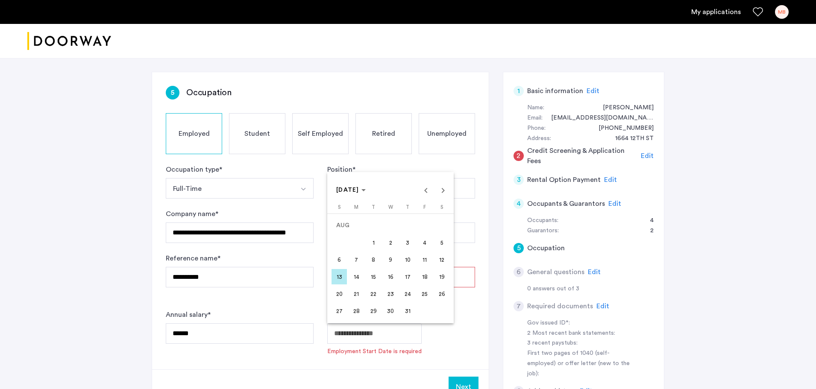
click at [358, 277] on span "14" at bounding box center [356, 276] width 15 height 15
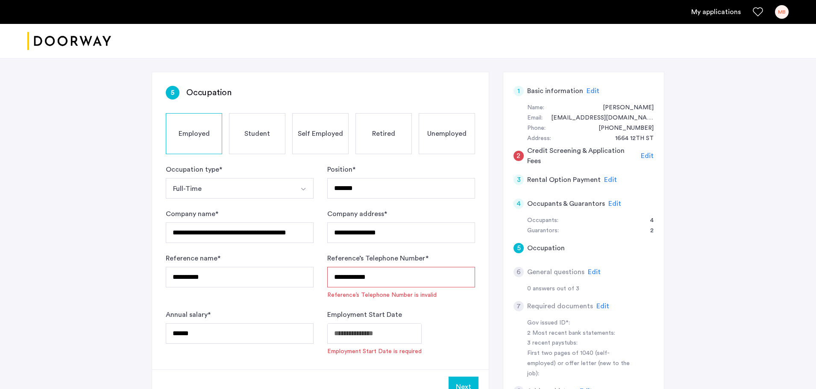
type input "**********"
click at [464, 370] on button "Next" at bounding box center [464, 375] width 30 height 21
drag, startPoint x: 401, startPoint y: 278, endPoint x: 260, endPoint y: 280, distance: 141.5
click at [260, 280] on form "**********" at bounding box center [320, 254] width 309 height 179
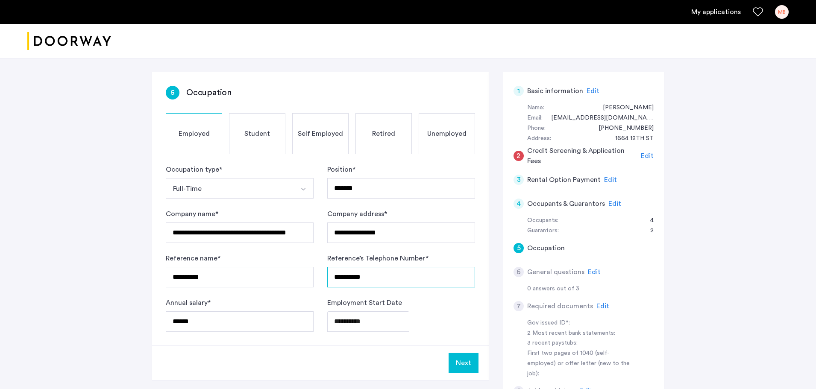
type input "**********"
click at [456, 364] on button "Next" at bounding box center [464, 363] width 30 height 21
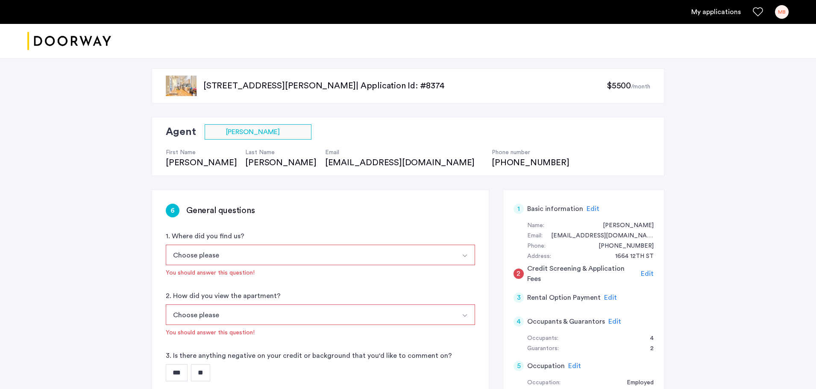
click at [399, 257] on button "Choose please" at bounding box center [310, 255] width 289 height 21
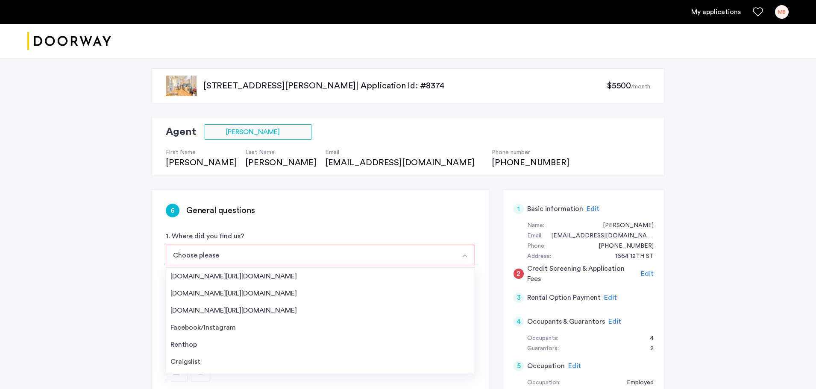
drag, startPoint x: 399, startPoint y: 257, endPoint x: 378, endPoint y: 262, distance: 22.1
click at [378, 262] on button "Choose please" at bounding box center [310, 255] width 289 height 21
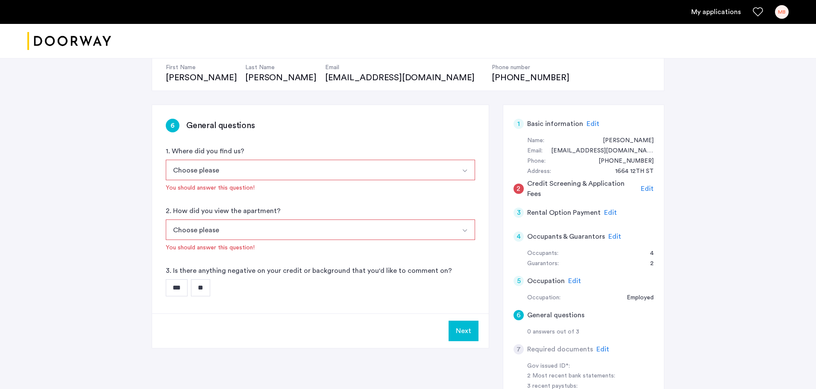
scroll to position [85, 0]
click at [205, 288] on input "**" at bounding box center [200, 288] width 19 height 17
click at [466, 332] on button "Next" at bounding box center [464, 331] width 30 height 21
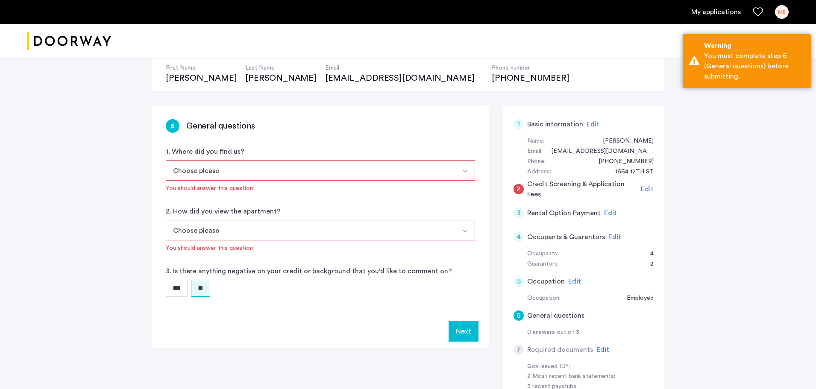
click at [401, 176] on button "Choose please" at bounding box center [310, 170] width 289 height 21
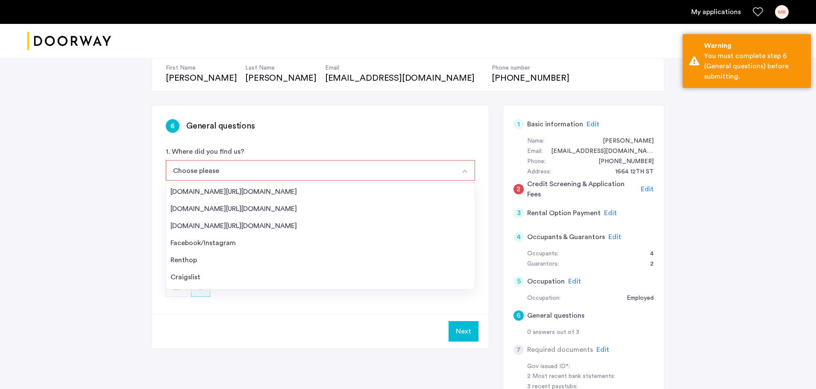
click at [401, 176] on button "Choose please" at bounding box center [310, 170] width 289 height 21
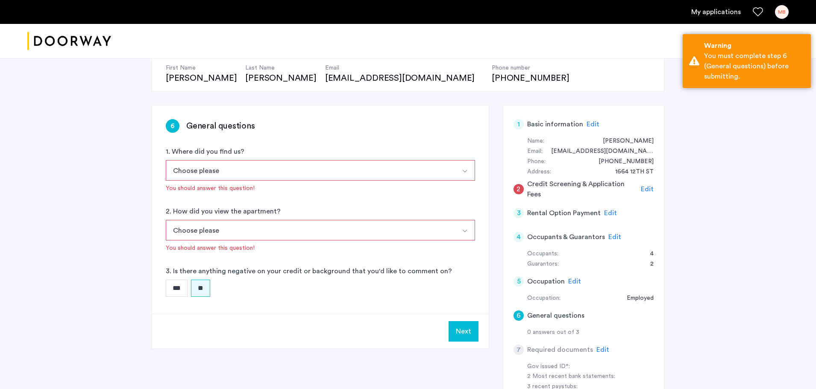
click at [401, 176] on button "Choose please" at bounding box center [310, 170] width 289 height 21
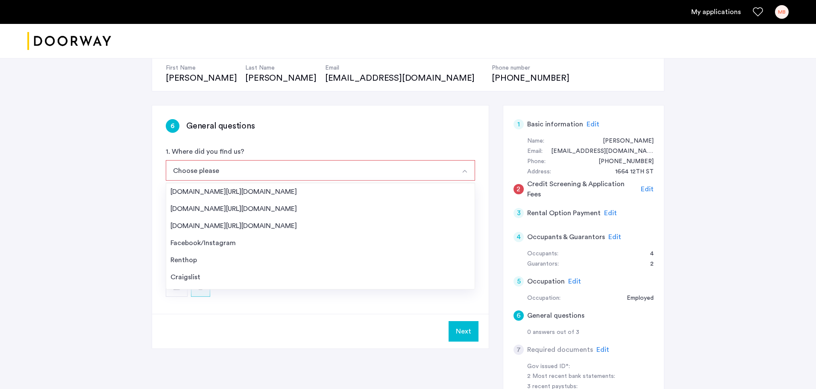
scroll to position [0, 0]
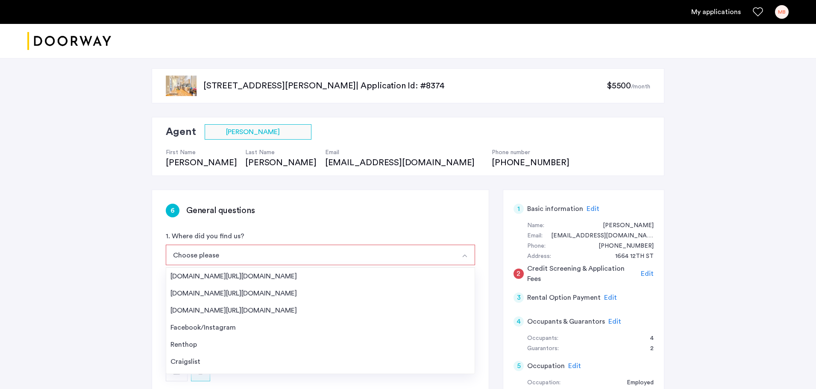
click at [591, 209] on span "Edit" at bounding box center [593, 209] width 13 height 7
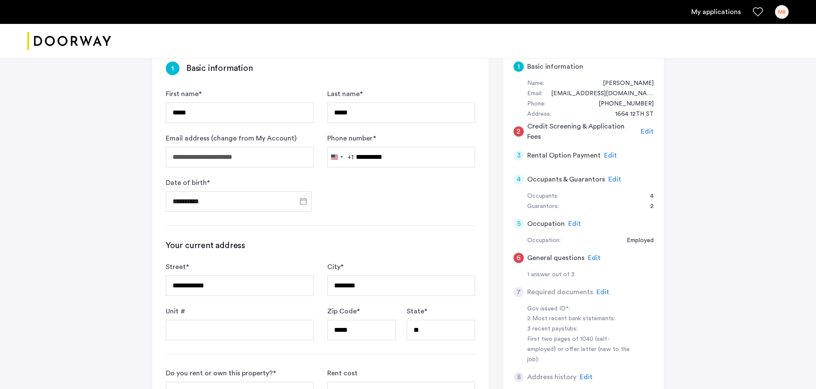
scroll to position [143, 0]
click at [645, 129] on span "Edit" at bounding box center [647, 131] width 13 height 7
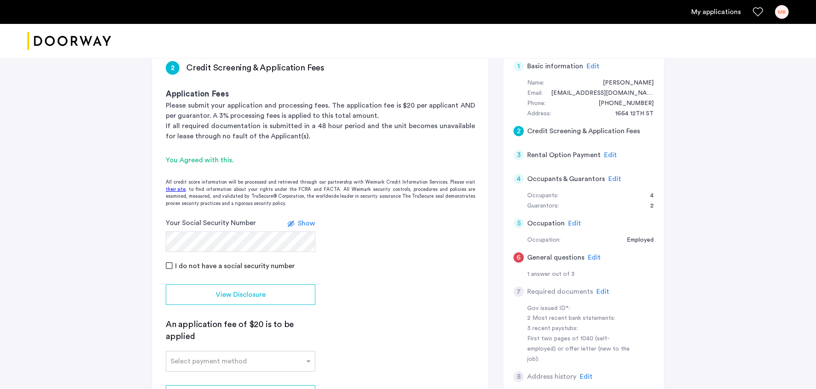
click at [305, 227] on span "Show" at bounding box center [307, 223] width 18 height 7
click at [305, 227] on span "Hide" at bounding box center [308, 223] width 15 height 7
click at [605, 156] on span "Edit" at bounding box center [610, 155] width 13 height 7
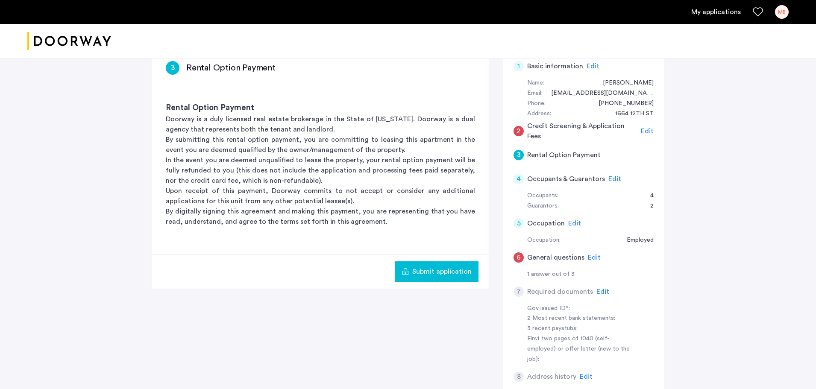
click at [611, 182] on span "Edit" at bounding box center [615, 179] width 13 height 7
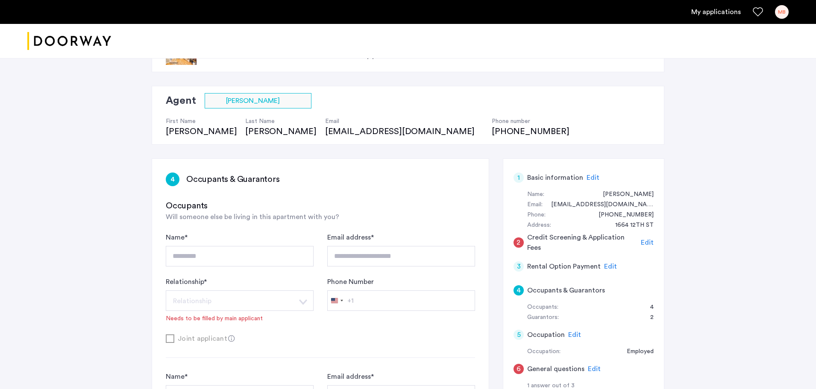
scroll to position [0, 0]
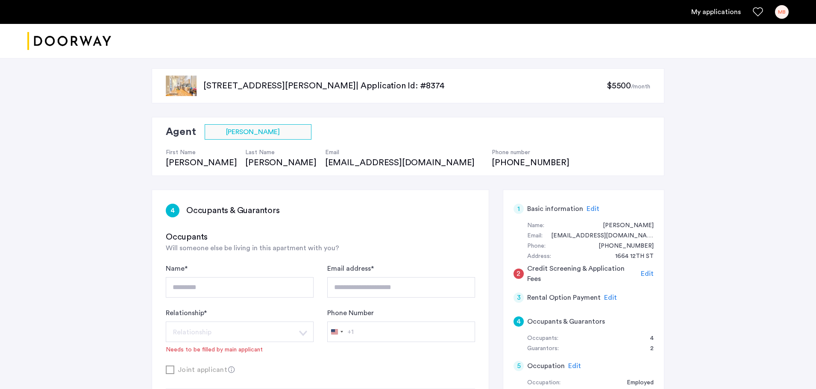
click at [590, 211] on span "Edit" at bounding box center [593, 209] width 13 height 7
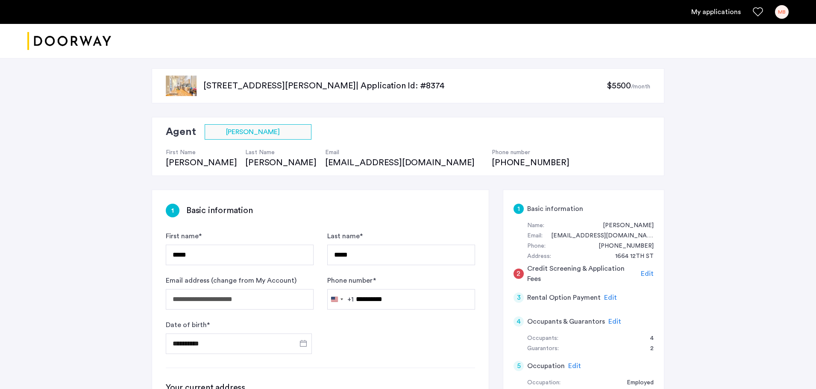
scroll to position [139, 0]
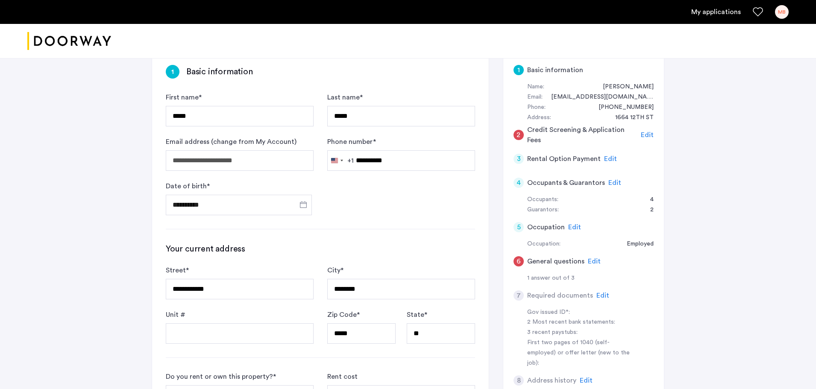
click at [594, 263] on span "Edit" at bounding box center [594, 261] width 13 height 7
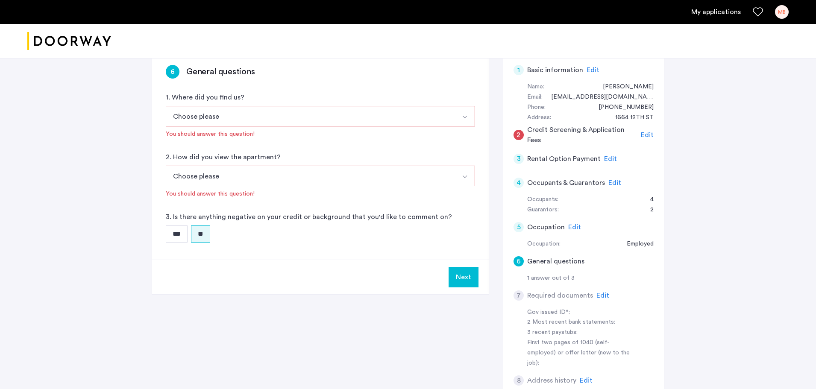
click at [387, 118] on button "Choose please" at bounding box center [310, 116] width 289 height 21
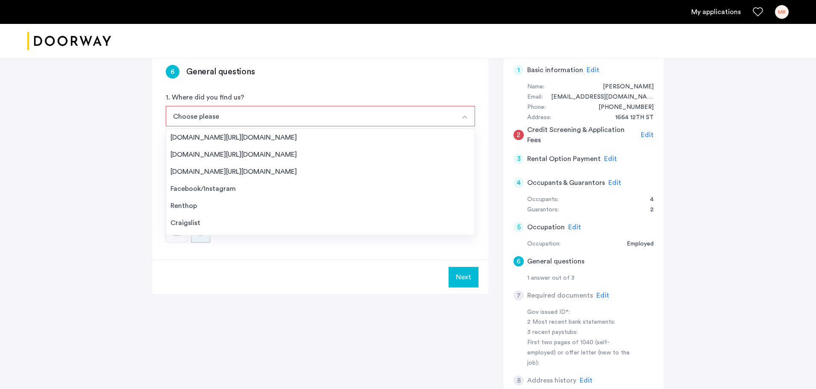
click at [387, 118] on button "Choose please" at bounding box center [310, 116] width 289 height 21
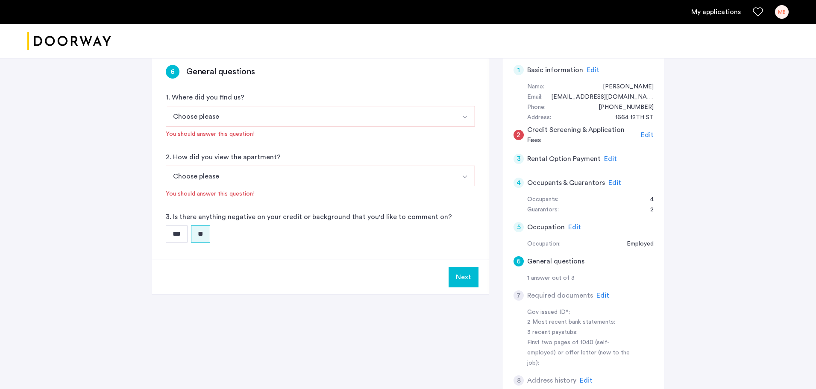
click at [385, 187] on div "Choose please In-Person Pre-recorded Video Only Video Call Only Site unseen You…" at bounding box center [320, 182] width 309 height 32
click at [378, 174] on button "Choose please" at bounding box center [310, 176] width 289 height 21
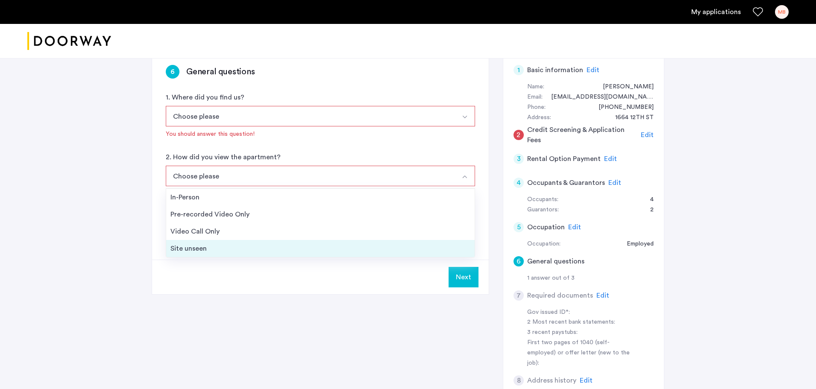
click at [185, 245] on div "Site unseen" at bounding box center [321, 249] width 300 height 10
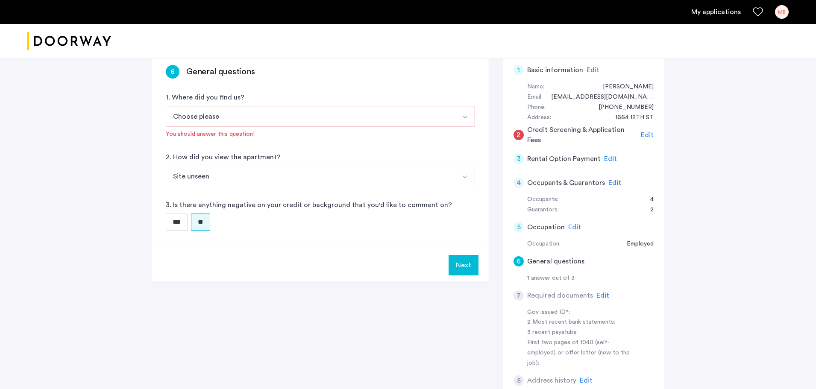
click at [365, 121] on button "Choose please" at bounding box center [310, 116] width 289 height 21
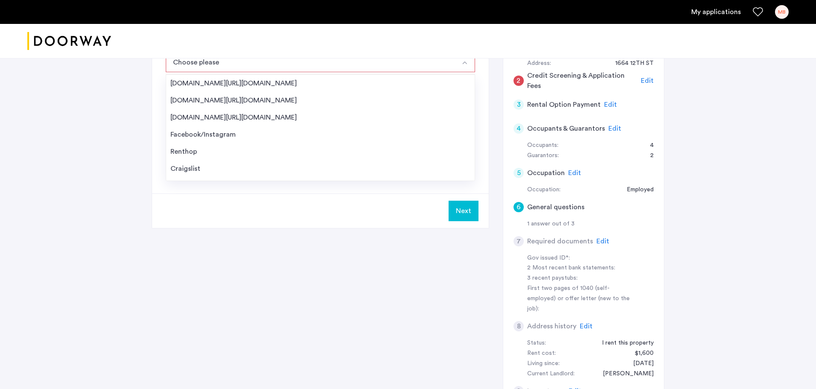
scroll to position [196, 0]
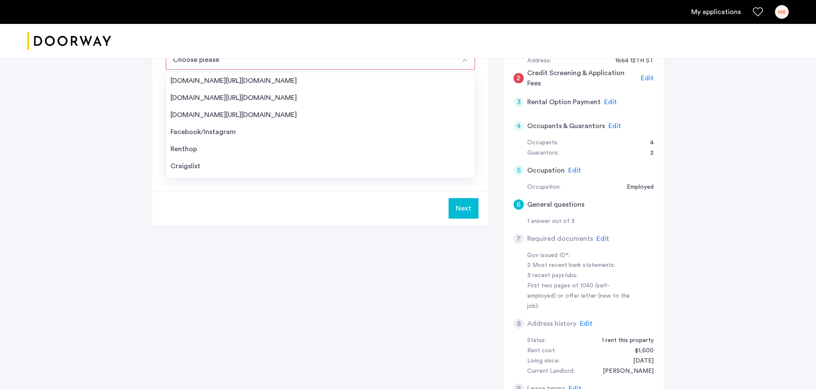
click at [397, 252] on div "6 General questions 1. Where did you find us? Choose please [DOMAIN_NAME][URL][…" at bounding box center [408, 218] width 513 height 448
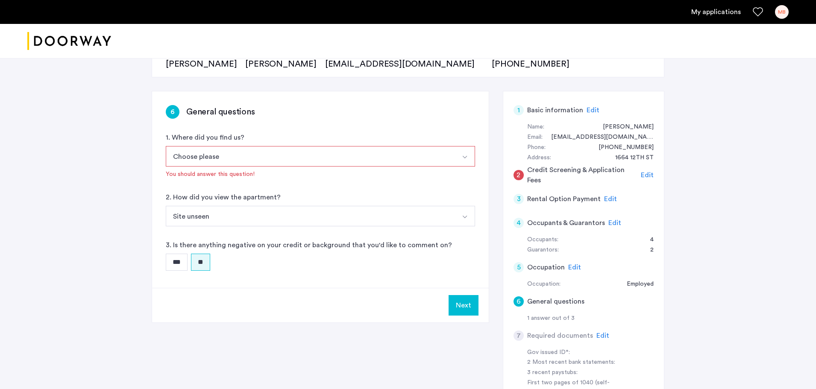
scroll to position [98, 0]
click at [610, 228] on div "Edit" at bounding box center [615, 224] width 13 height 10
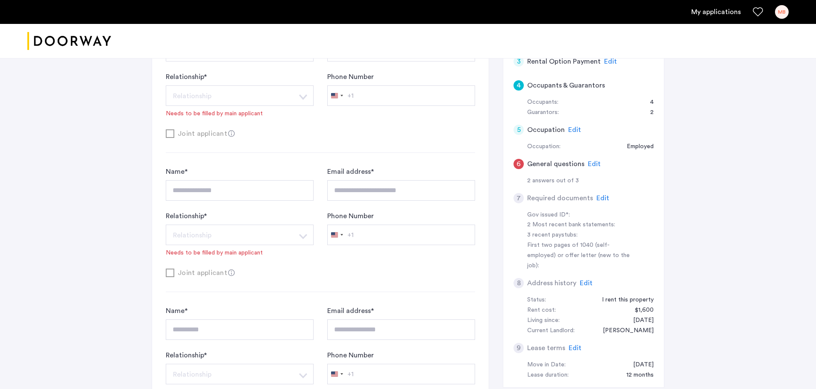
scroll to position [236, 0]
click at [652, 274] on div "8 Address history Edit" at bounding box center [584, 284] width 140 height 24
click at [588, 166] on span "Edit" at bounding box center [594, 164] width 13 height 7
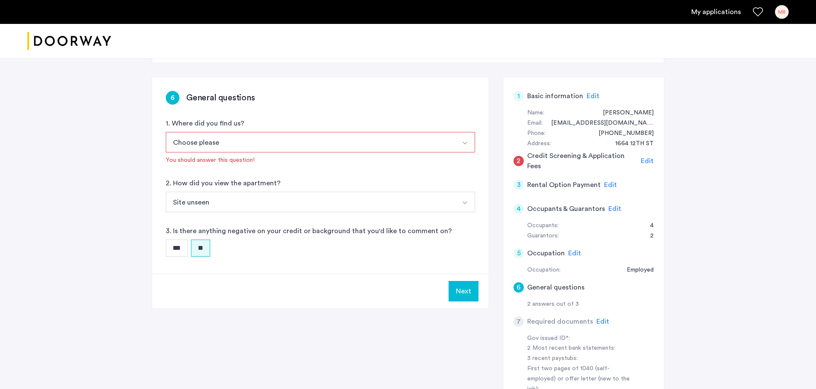
scroll to position [112, 0]
click at [325, 149] on button "Choose please" at bounding box center [310, 142] width 289 height 21
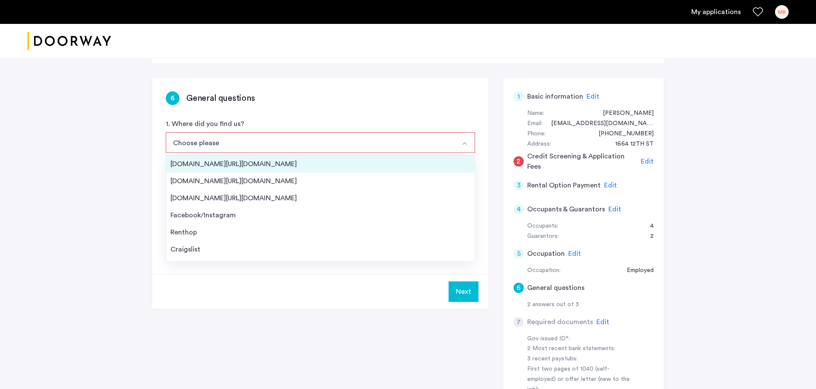
click at [247, 165] on div "[DOMAIN_NAME][URL][DOMAIN_NAME]" at bounding box center [321, 164] width 300 height 10
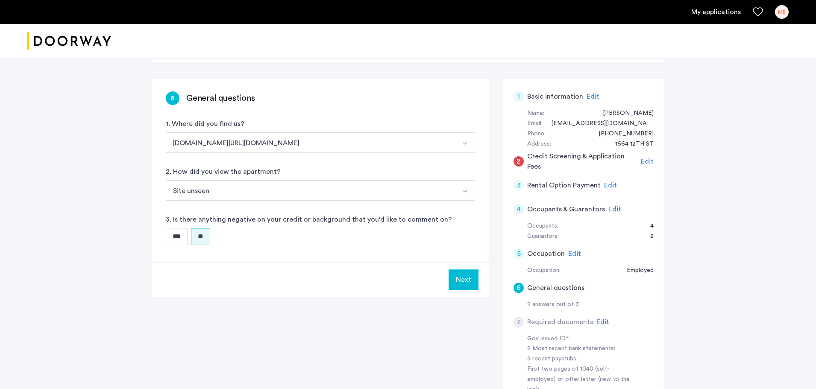
click at [461, 282] on button "Next" at bounding box center [464, 280] width 30 height 21
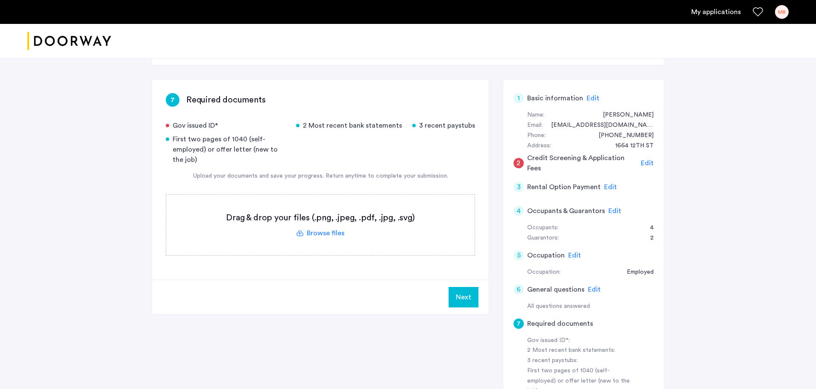
scroll to position [111, 0]
click at [327, 232] on label at bounding box center [320, 224] width 309 height 61
click at [0, 0] on input "file" at bounding box center [0, 0] width 0 height 0
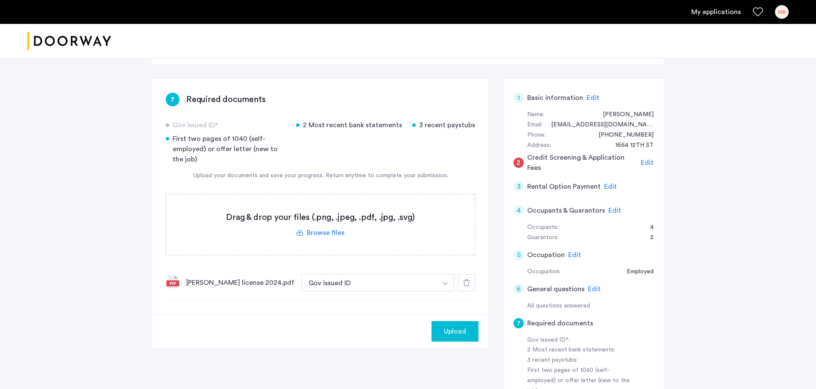
click at [445, 286] on button "button" at bounding box center [446, 282] width 18 height 17
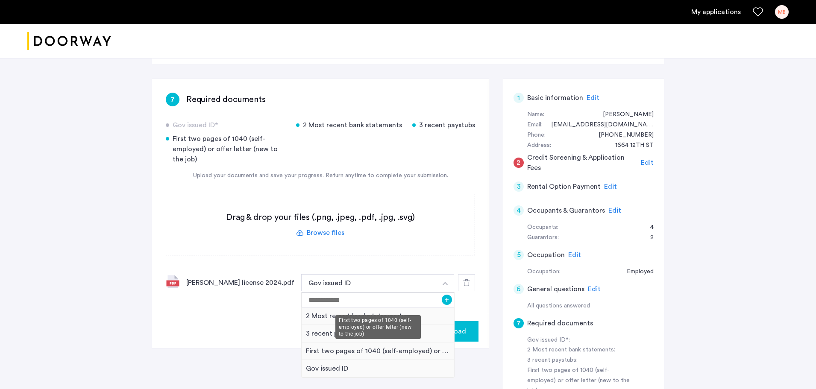
click at [338, 355] on div "First two pages of 1040 (self-employed) or offer letter (new to the job)" at bounding box center [378, 352] width 153 height 18
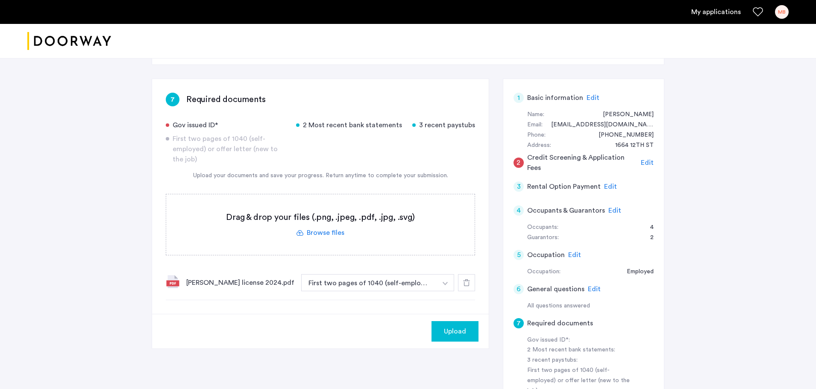
click at [448, 286] on button "button" at bounding box center [446, 282] width 18 height 17
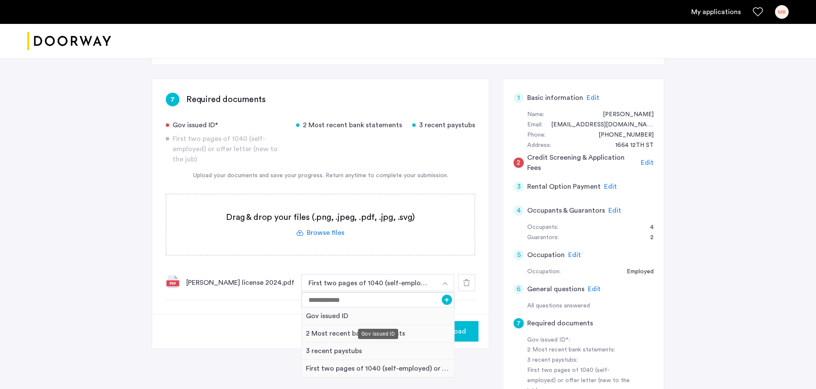
click at [381, 316] on div "Gov issued ID" at bounding box center [378, 317] width 153 height 18
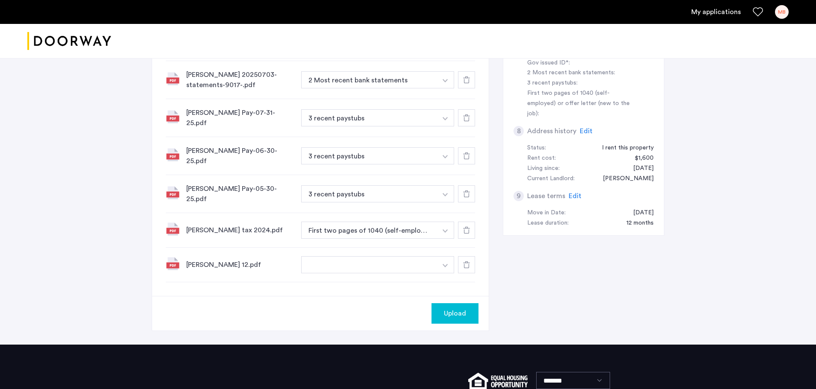
scroll to position [390, 0]
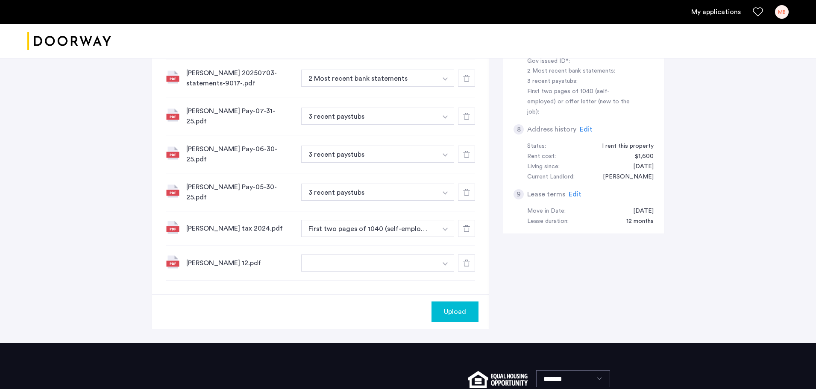
click at [442, 12] on button "button" at bounding box center [446, 3] width 18 height 17
click at [396, 12] on button "button" at bounding box center [369, 3] width 136 height 17
click at [380, 274] on input at bounding box center [378, 280] width 153 height 15
type input "**********"
click at [445, 307] on span "Upload" at bounding box center [455, 312] width 22 height 10
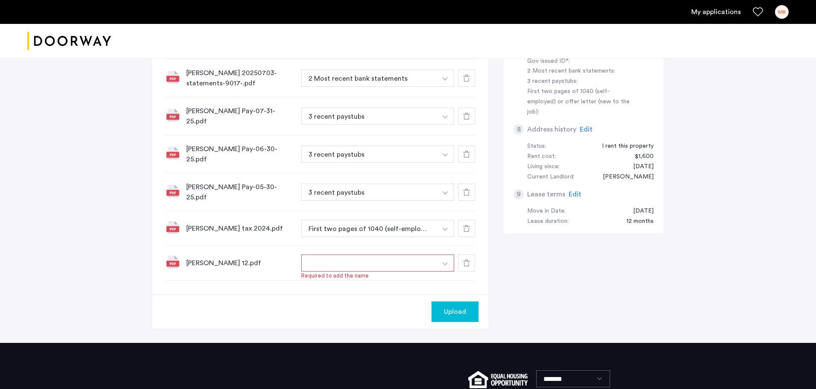
click at [443, 262] on img "button" at bounding box center [445, 263] width 5 height 3
click at [444, 275] on button "+" at bounding box center [447, 280] width 10 height 10
click at [451, 307] on span "Upload" at bounding box center [455, 312] width 22 height 10
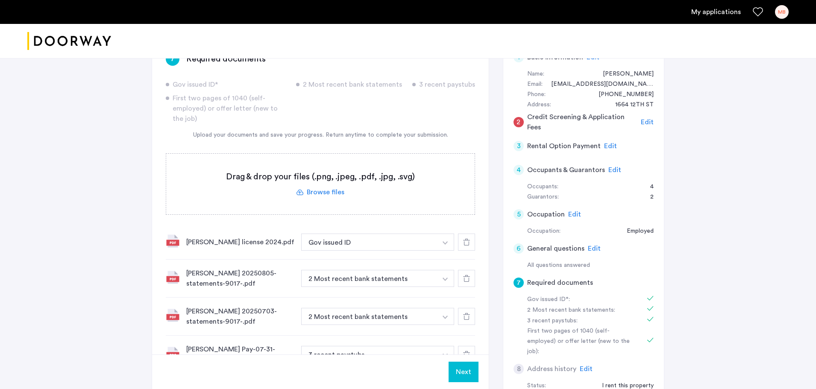
scroll to position [151, 0]
click at [645, 122] on span "Edit" at bounding box center [647, 122] width 13 height 7
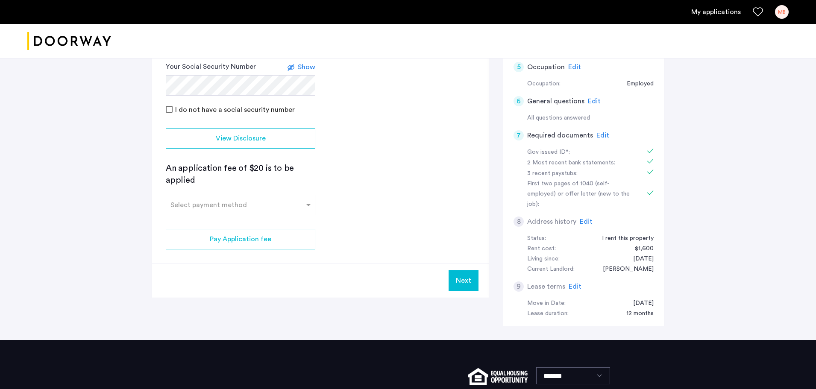
scroll to position [300, 0]
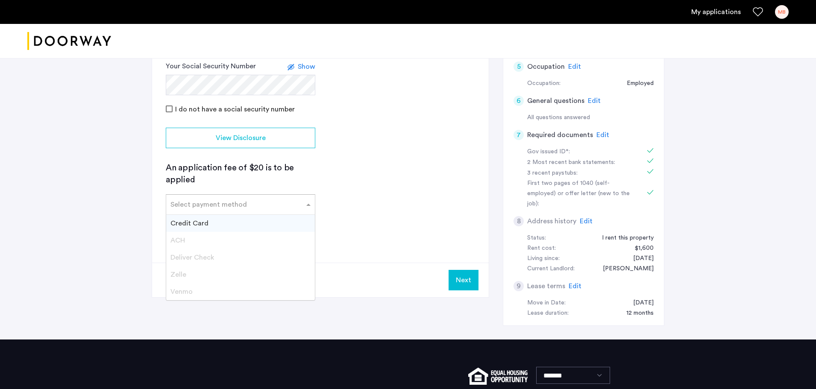
click at [252, 202] on input "text" at bounding box center [232, 203] width 123 height 6
click at [238, 224] on div "Credit Card" at bounding box center [240, 223] width 149 height 17
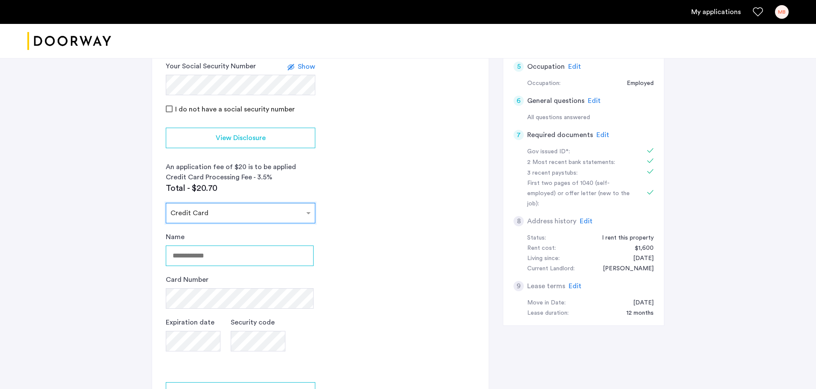
click at [218, 258] on input "Name" at bounding box center [240, 256] width 148 height 21
type input "**********"
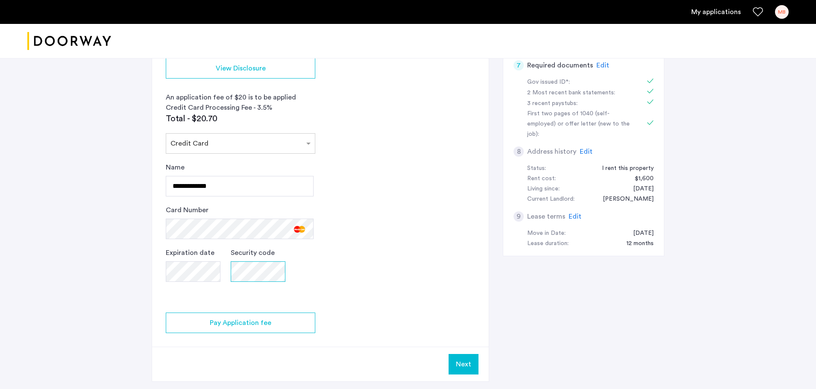
scroll to position [369, 0]
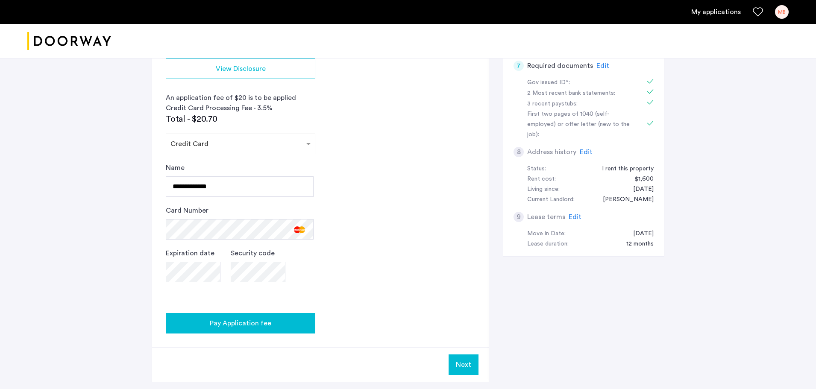
click at [235, 319] on span "Pay Application fee" at bounding box center [241, 323] width 62 height 10
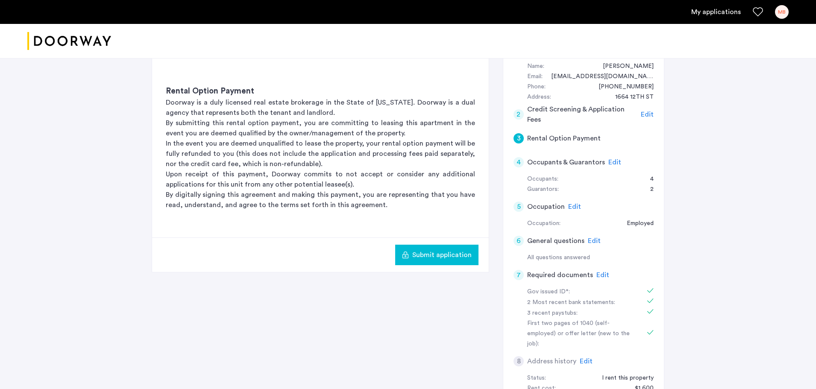
scroll to position [116, 0]
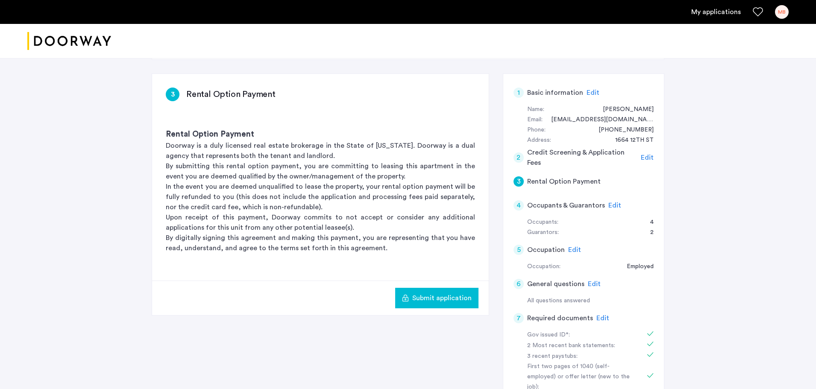
click at [431, 297] on span "Submit application" at bounding box center [441, 298] width 59 height 10
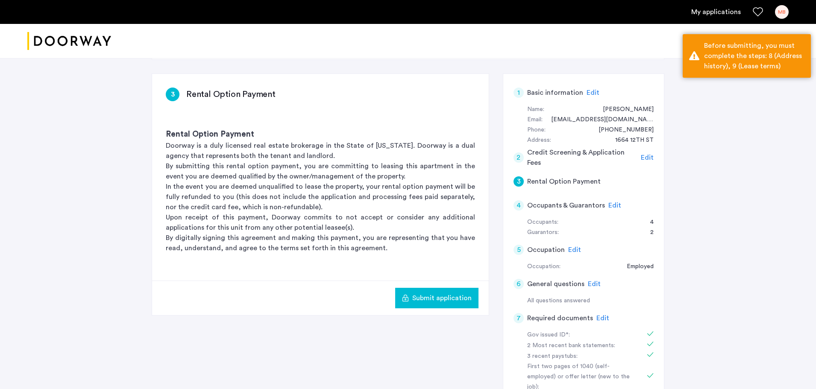
click at [743, 132] on div "[STREET_ADDRESS][PERSON_NAME] | Application Id: #8374 $5500 /month Agent Select…" at bounding box center [408, 230] width 816 height 585
click at [730, 63] on div "Before submitting, you must complete the steps: 8 (Address history), 9 (Lease t…" at bounding box center [754, 56] width 100 height 31
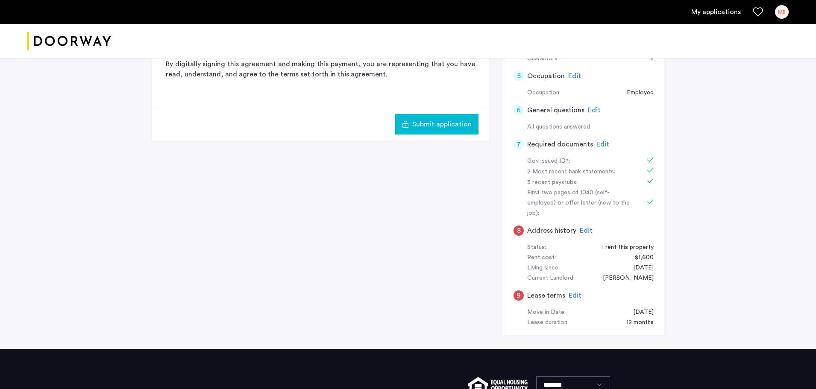
scroll to position [292, 0]
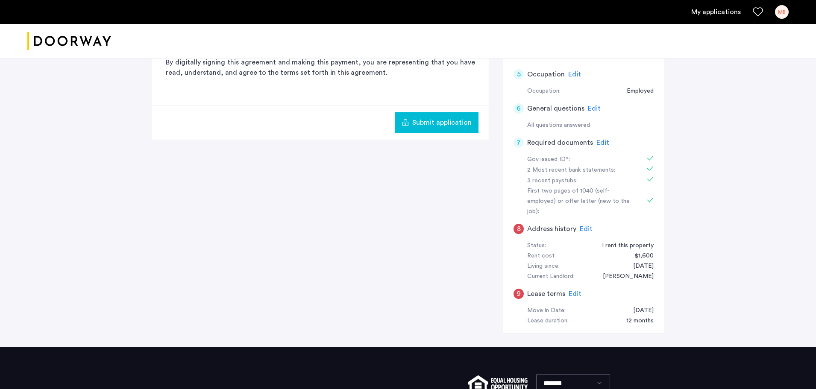
click at [555, 251] on div "Rent cost: $1,600" at bounding box center [590, 256] width 127 height 10
click at [586, 226] on span "Edit" at bounding box center [586, 229] width 13 height 7
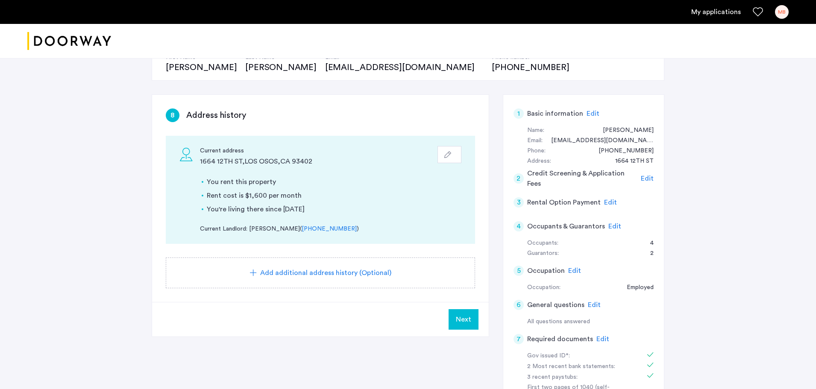
scroll to position [95, 0]
click at [461, 324] on span "Next" at bounding box center [463, 320] width 15 height 10
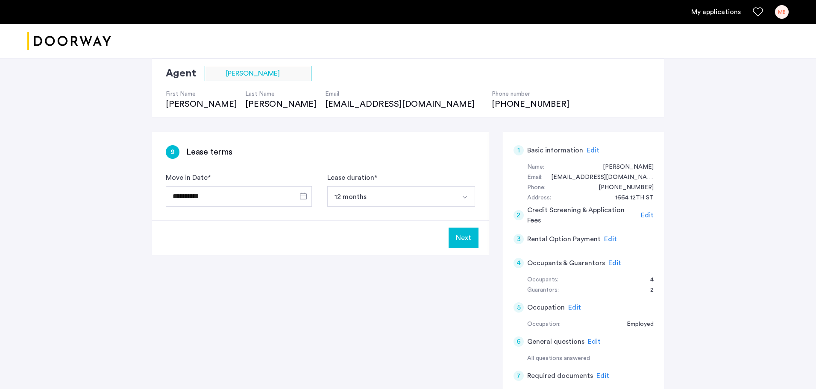
scroll to position [58, 0]
click at [458, 241] on button "Next" at bounding box center [464, 238] width 30 height 21
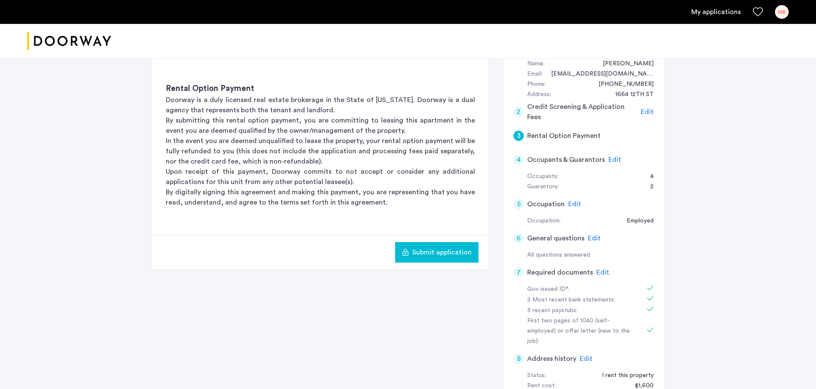
scroll to position [128, 0]
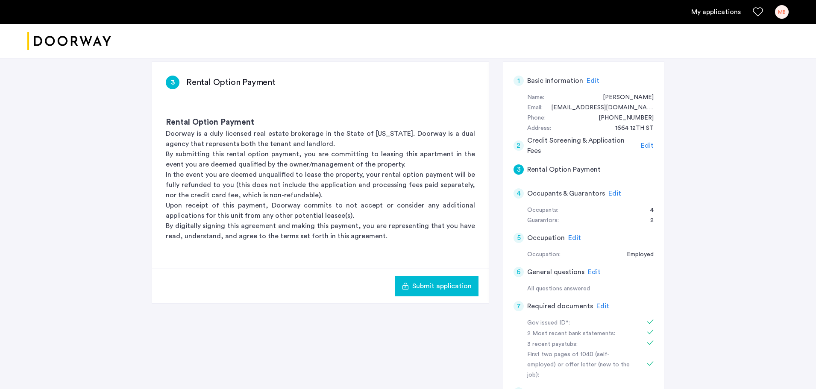
click at [445, 283] on span "Submit application" at bounding box center [441, 286] width 59 height 10
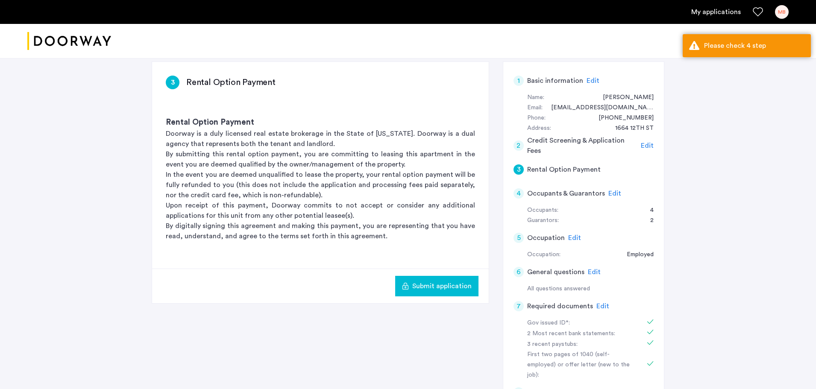
click at [445, 283] on span "Submit application" at bounding box center [441, 286] width 59 height 10
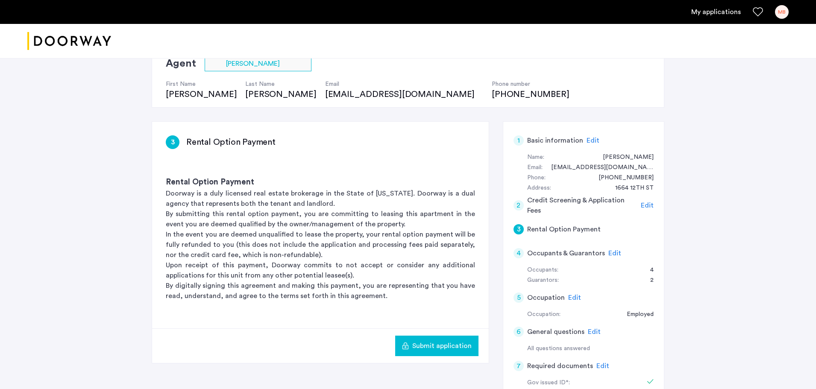
scroll to position [81, 0]
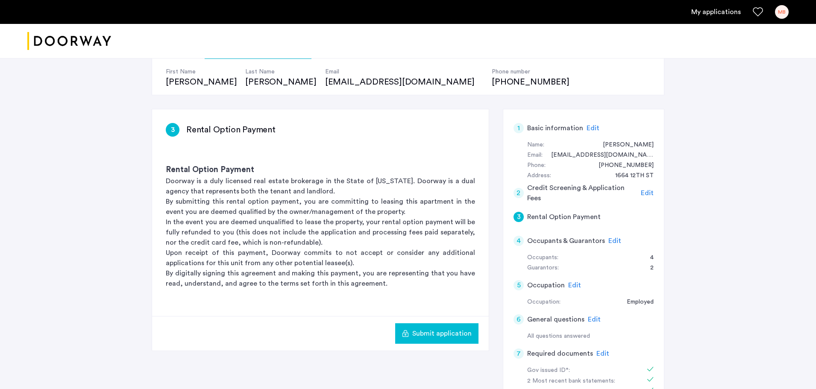
click at [610, 241] on span "Edit" at bounding box center [615, 241] width 13 height 7
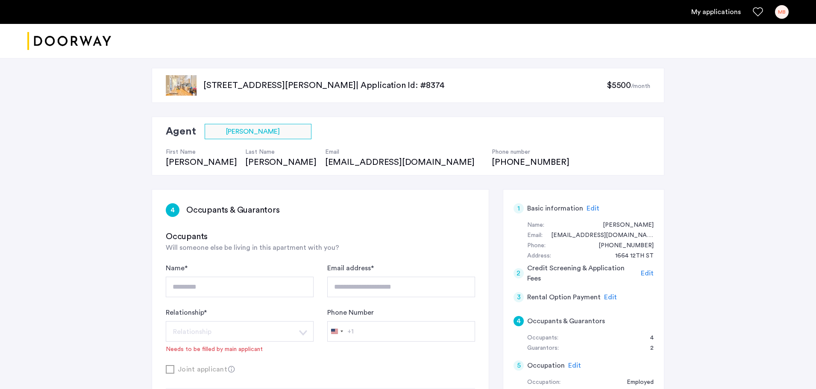
scroll to position [0, 0]
click at [325, 164] on div "[EMAIL_ADDRESS][DOMAIN_NAME]" at bounding box center [404, 163] width 158 height 12
click at [241, 166] on div "First Name [PERSON_NAME] Last Name [PERSON_NAME] Email [EMAIL_ADDRESS][DOMAIN_N…" at bounding box center [372, 154] width 412 height 29
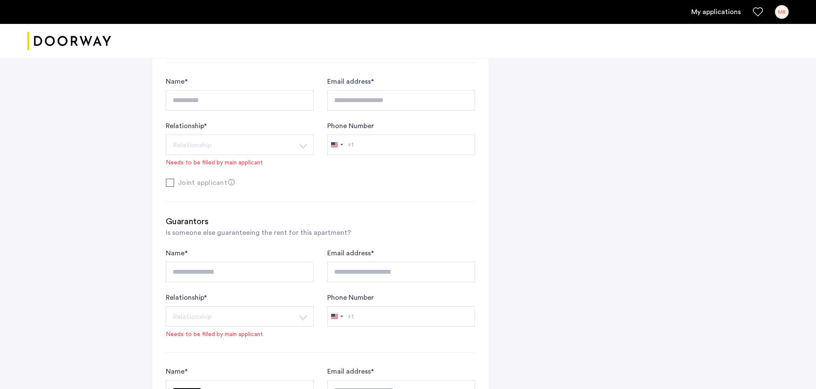
scroll to position [910, 0]
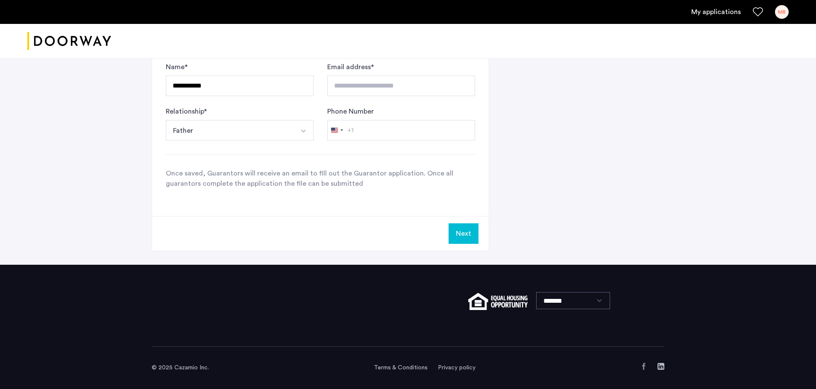
click at [465, 232] on button "Next" at bounding box center [464, 234] width 30 height 21
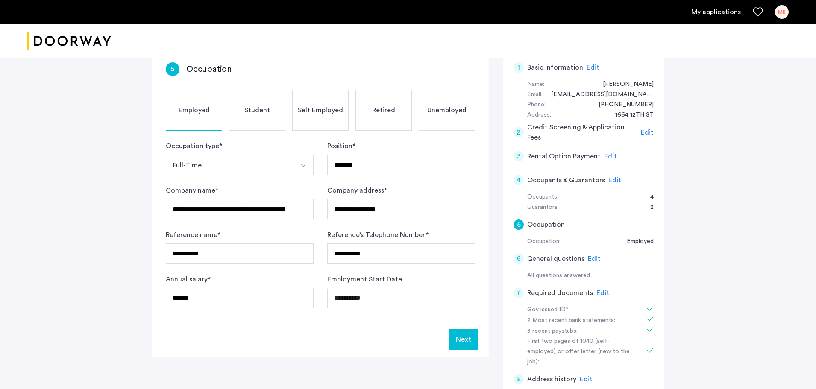
scroll to position [142, 0]
click at [465, 338] on button "Next" at bounding box center [464, 339] width 30 height 21
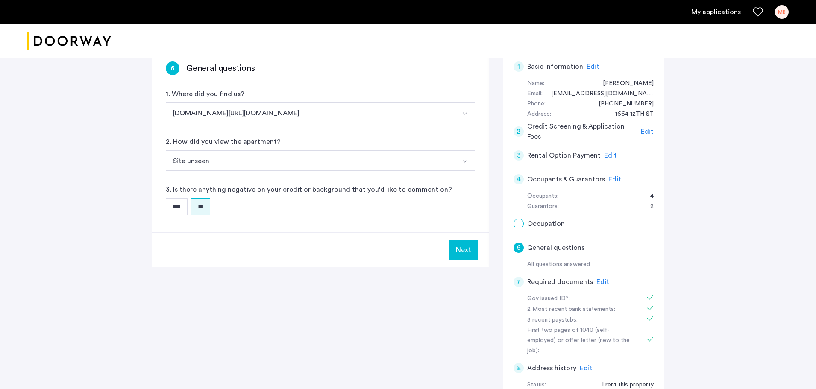
scroll to position [0, 0]
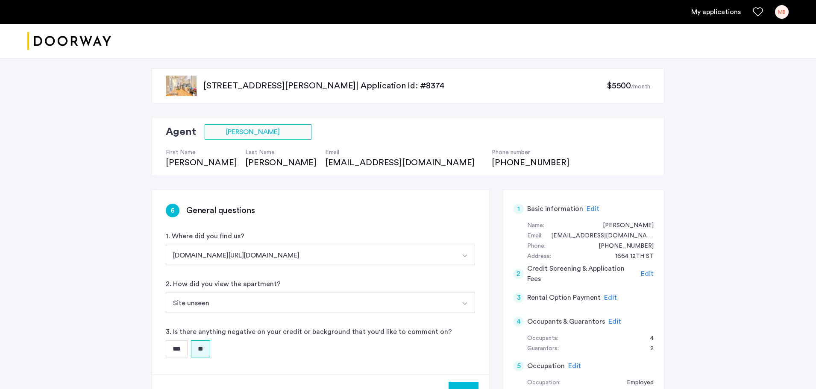
click at [588, 298] on h5 "Rental Option Payment" at bounding box center [564, 298] width 74 height 10
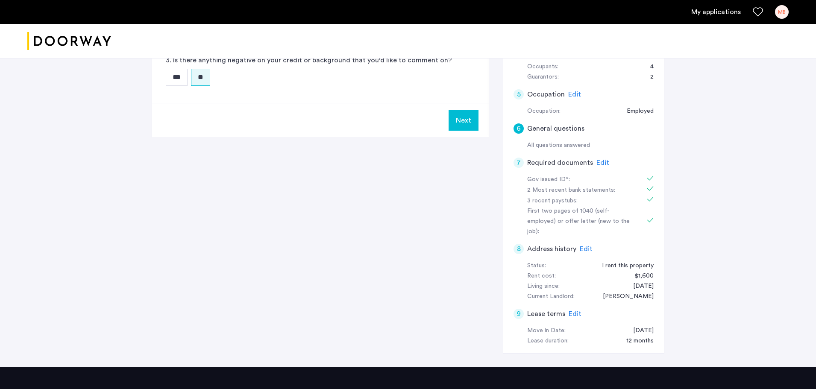
scroll to position [272, 0]
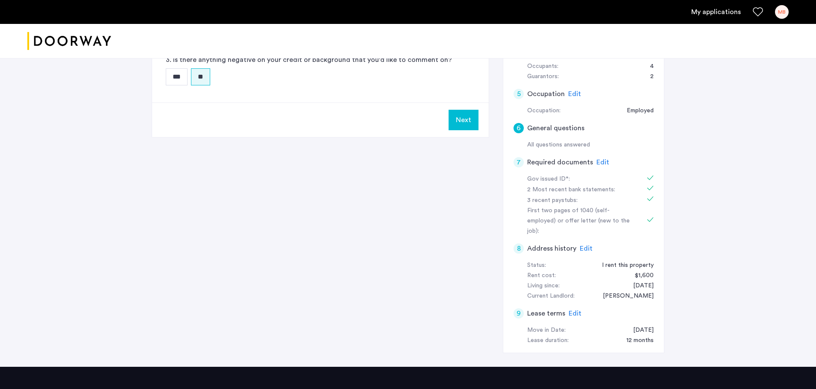
click at [469, 124] on button "Next" at bounding box center [464, 120] width 30 height 21
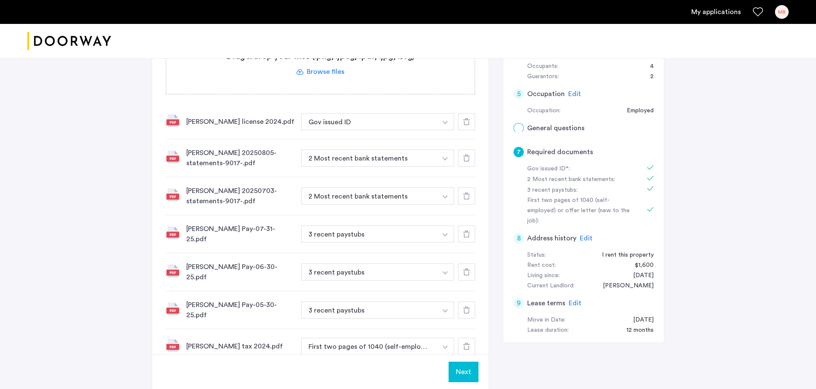
scroll to position [0, 0]
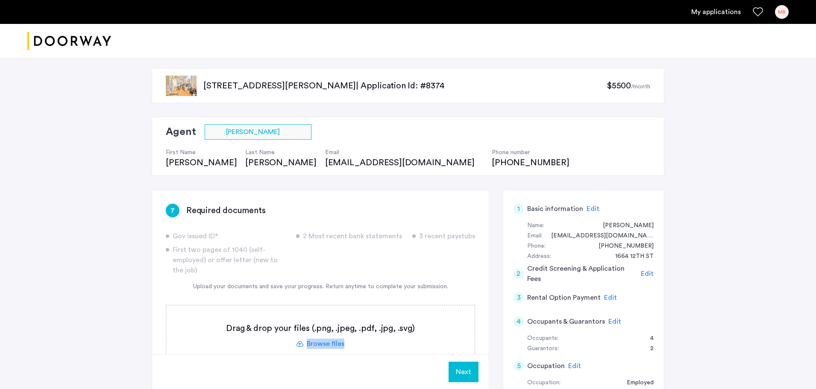
drag, startPoint x: 470, startPoint y: 330, endPoint x: 459, endPoint y: 302, distance: 30.3
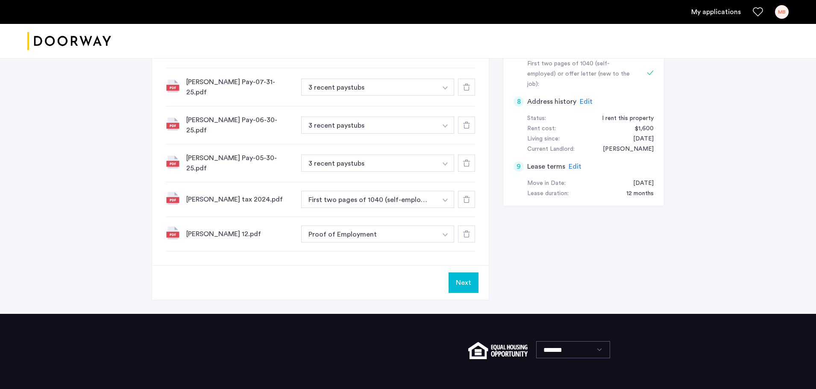
scroll to position [420, 0]
click at [470, 272] on button "Next" at bounding box center [464, 282] width 30 height 21
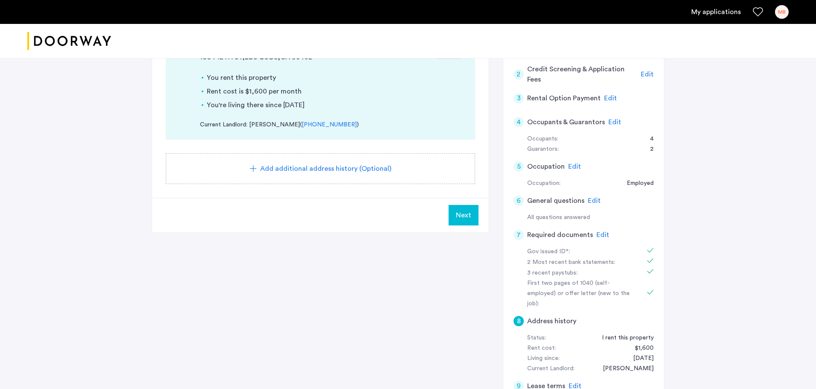
scroll to position [206, 0]
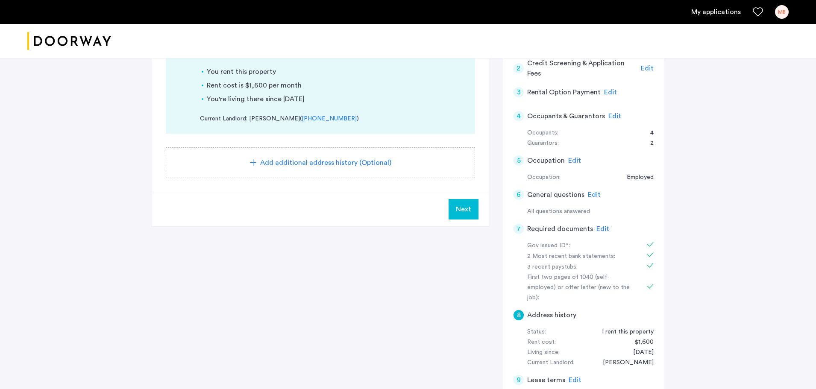
click at [462, 216] on button "Next" at bounding box center [464, 209] width 30 height 21
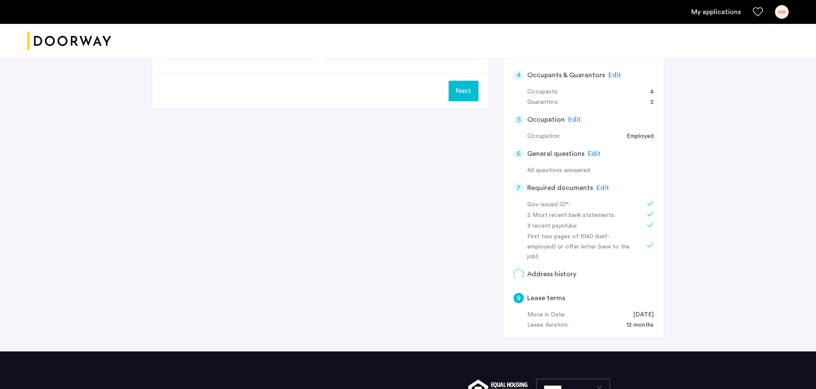
scroll to position [0, 0]
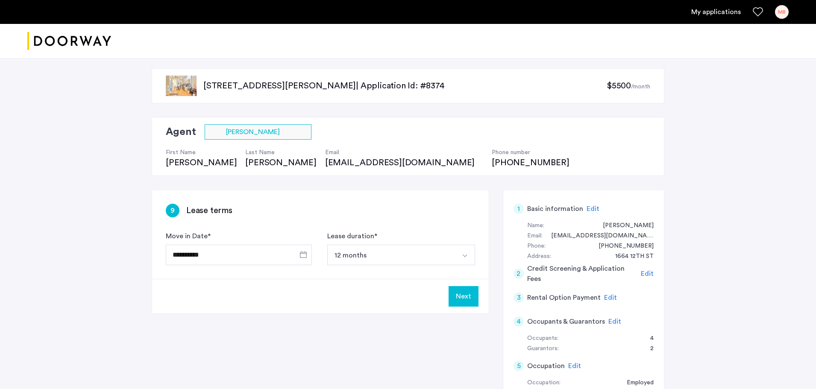
click at [462, 298] on button "Next" at bounding box center [464, 296] width 30 height 21
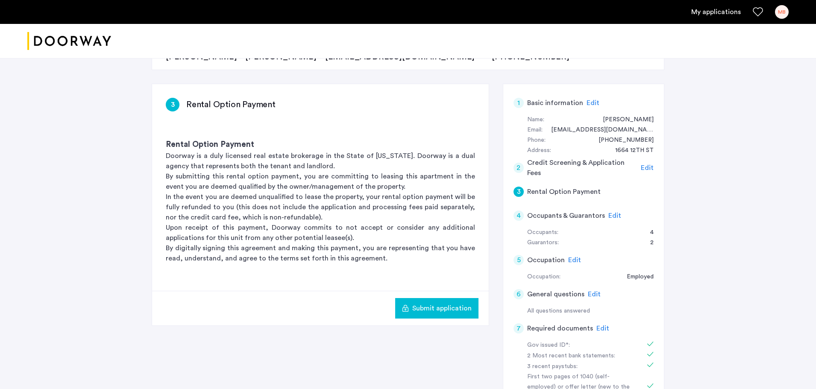
scroll to position [106, 0]
click at [435, 308] on span "Submit application" at bounding box center [441, 308] width 59 height 10
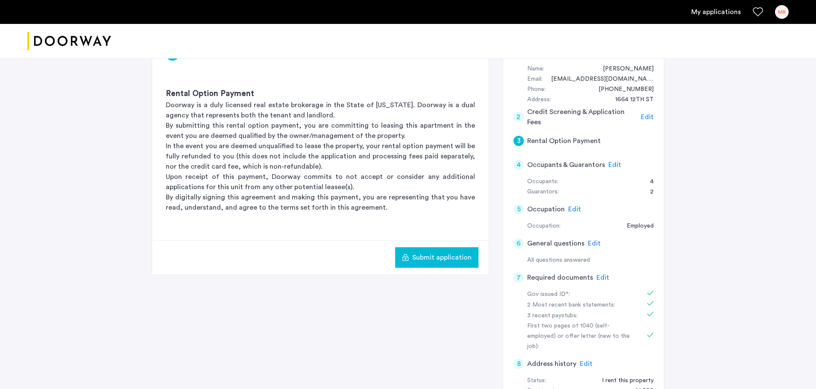
scroll to position [155, 0]
click at [452, 255] on span "Submit application" at bounding box center [441, 259] width 59 height 10
click at [611, 169] on span "Edit" at bounding box center [615, 166] width 13 height 7
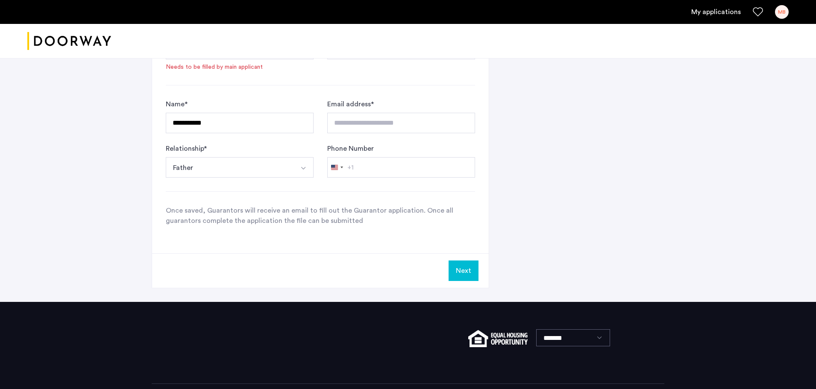
scroll to position [874, 0]
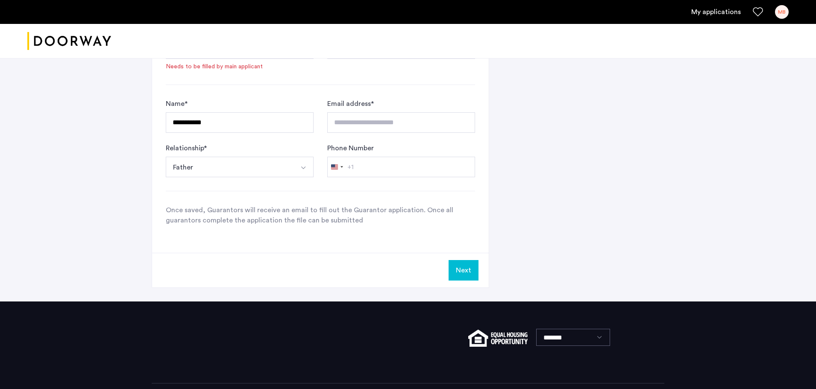
click at [468, 273] on button "Next" at bounding box center [464, 270] width 30 height 21
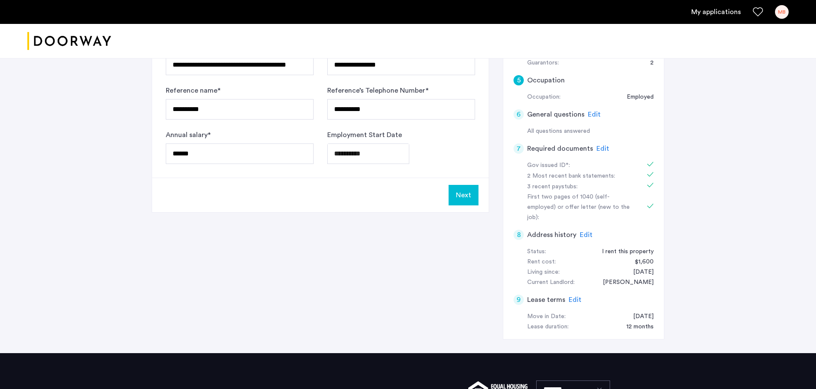
scroll to position [288, 0]
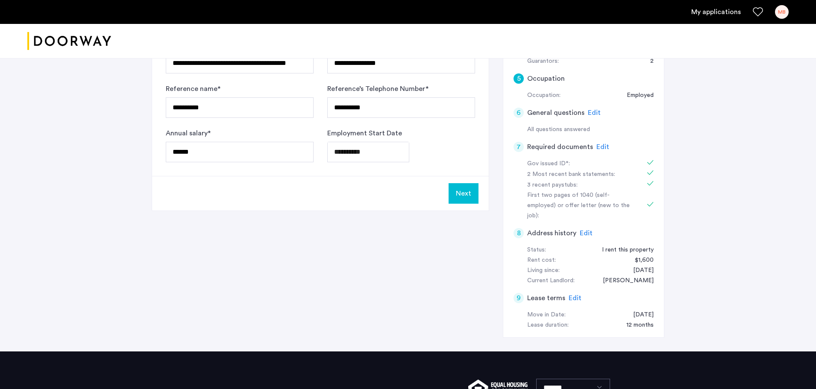
click at [467, 197] on button "Next" at bounding box center [464, 193] width 30 height 21
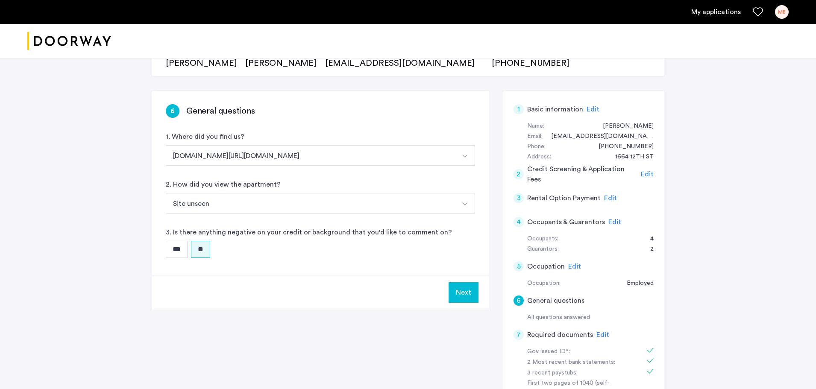
scroll to position [99, 0]
click at [468, 294] on button "Next" at bounding box center [464, 293] width 30 height 21
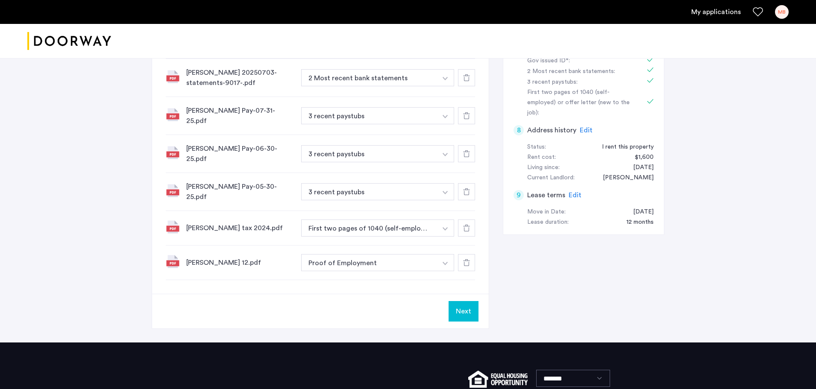
scroll to position [391, 0]
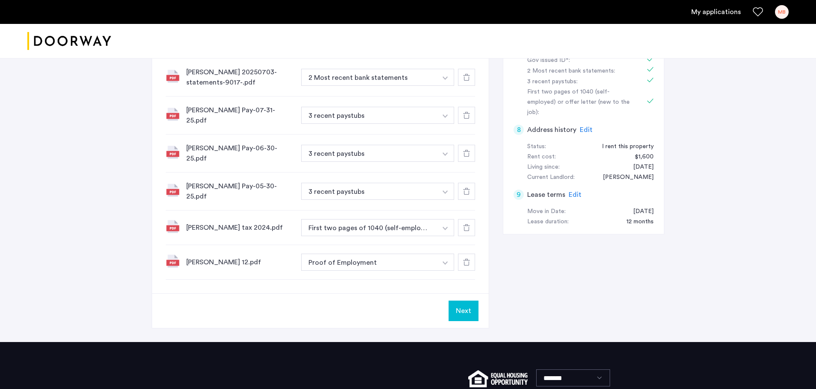
click at [459, 304] on button "Next" at bounding box center [464, 311] width 30 height 21
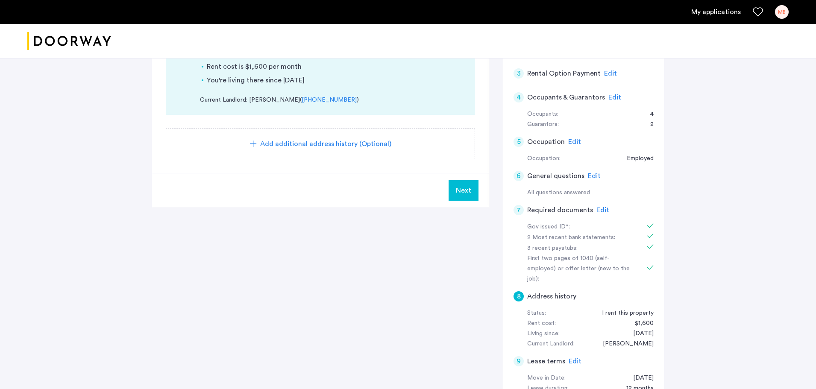
scroll to position [227, 0]
click at [470, 191] on span "Next" at bounding box center [463, 188] width 15 height 10
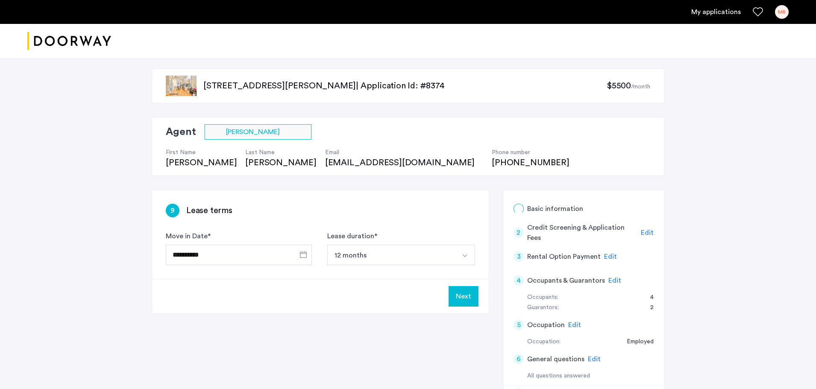
click at [464, 309] on div "Next" at bounding box center [320, 296] width 337 height 35
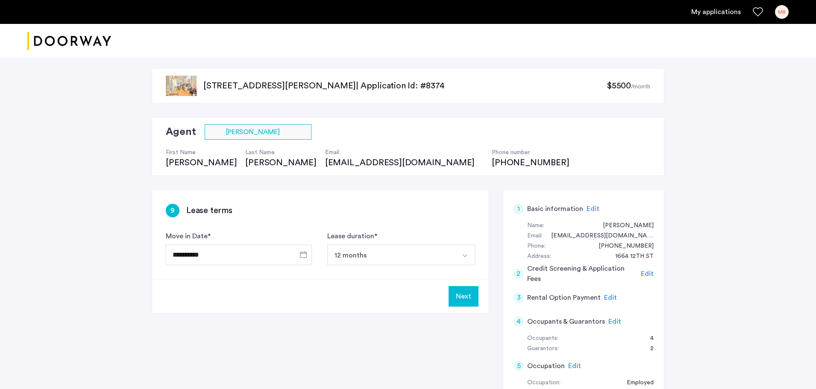
click at [463, 286] on div "Next" at bounding box center [320, 296] width 337 height 35
click at [463, 293] on button "Next" at bounding box center [464, 296] width 30 height 21
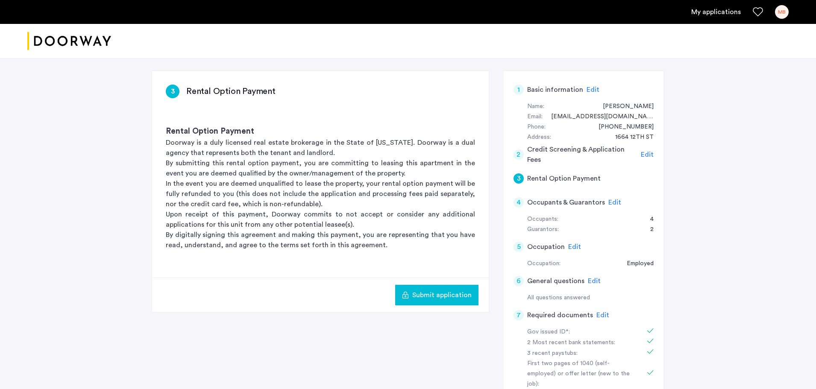
scroll to position [121, 0]
click at [436, 294] on span "Submit application" at bounding box center [441, 294] width 59 height 10
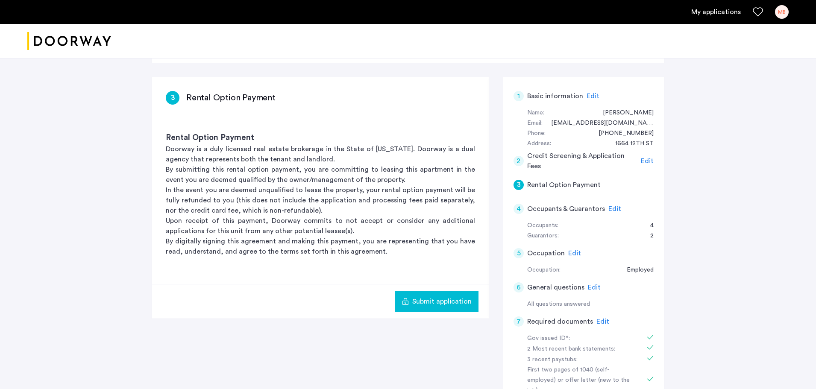
scroll to position [115, 0]
click at [614, 206] on span "Edit" at bounding box center [615, 207] width 13 height 7
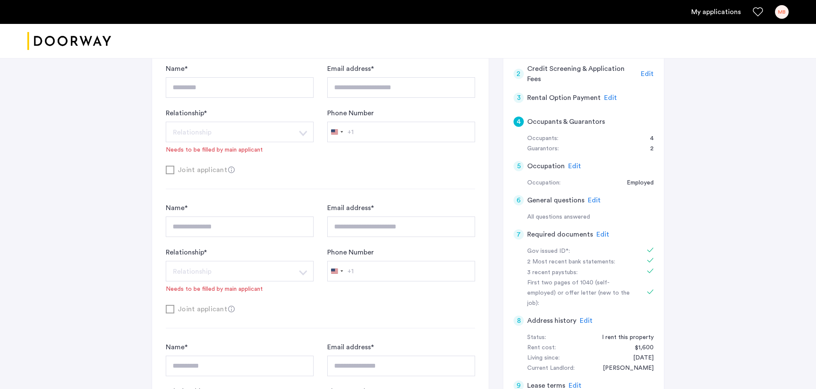
scroll to position [201, 0]
click at [610, 97] on span "Edit" at bounding box center [610, 97] width 13 height 7
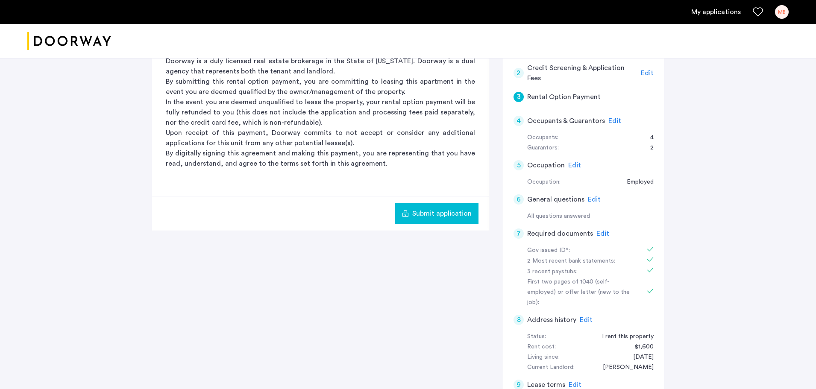
click at [431, 220] on button "Submit application" at bounding box center [436, 213] width 83 height 21
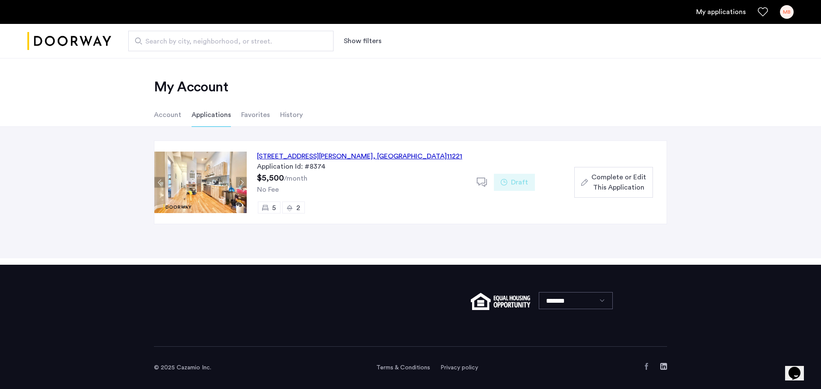
click at [614, 179] on span "Complete or Edit This Application" at bounding box center [618, 182] width 55 height 21
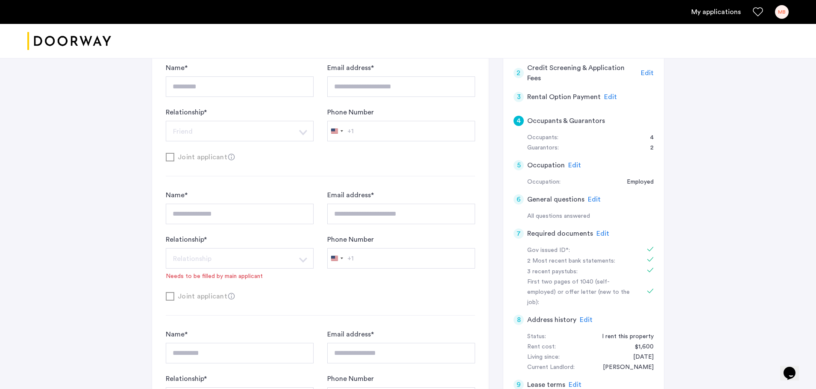
scroll to position [215, 0]
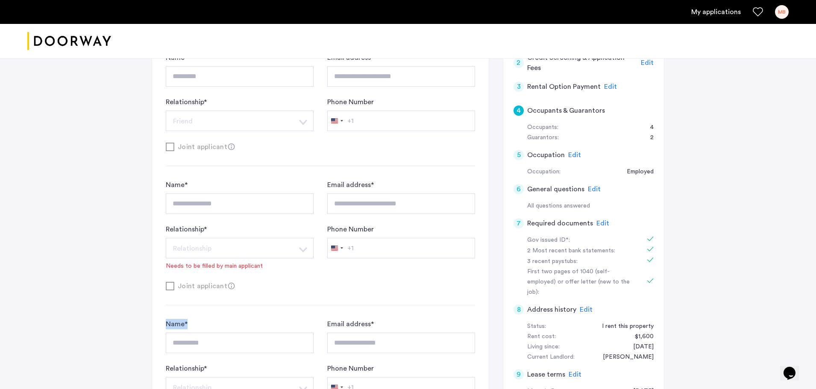
drag, startPoint x: 267, startPoint y: 288, endPoint x: 262, endPoint y: 286, distance: 5.2
click at [262, 286] on div "**********" at bounding box center [320, 295] width 309 height 550
